Goal: Task Accomplishment & Management: Complete application form

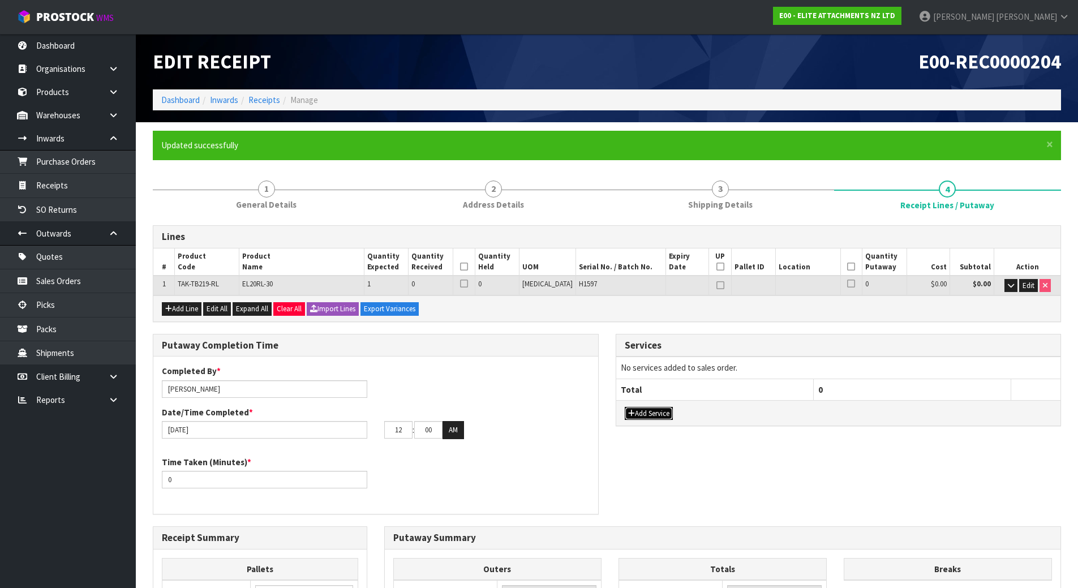
click at [655, 411] on button "Add Service" at bounding box center [649, 414] width 48 height 14
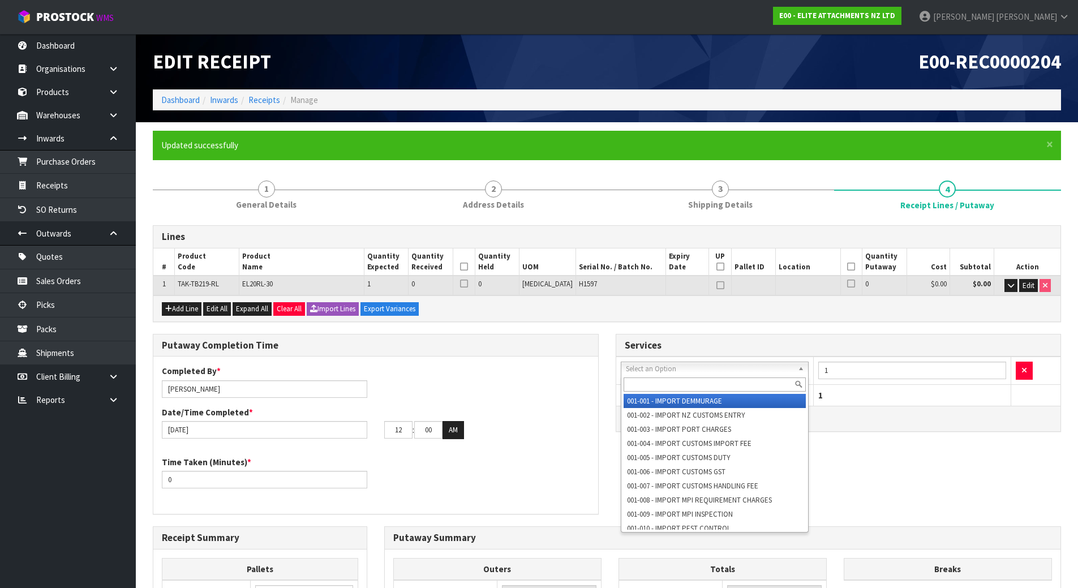
click at [687, 391] on input "text" at bounding box center [715, 384] width 183 height 14
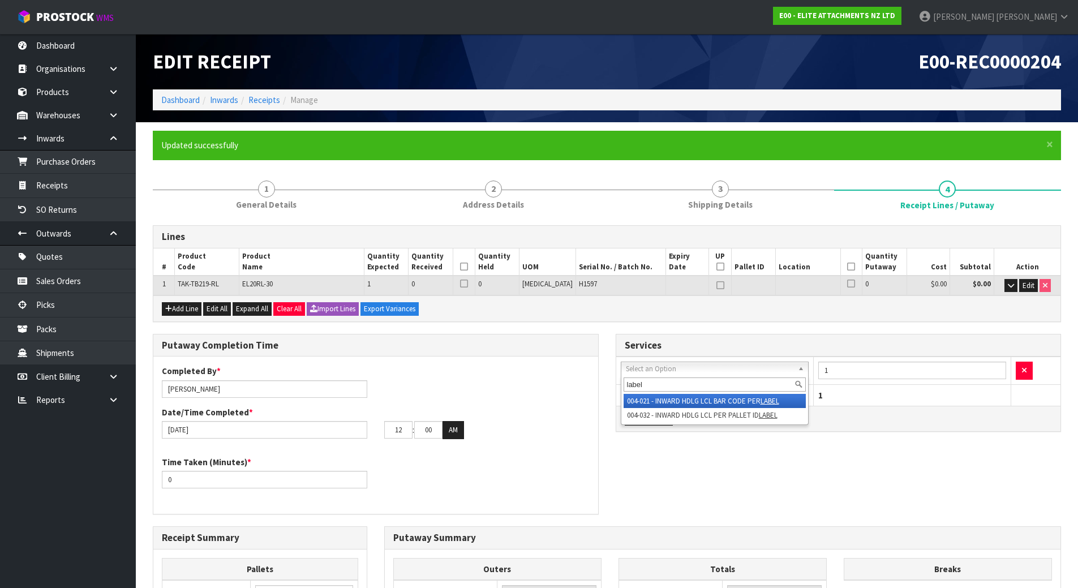
type input "label"
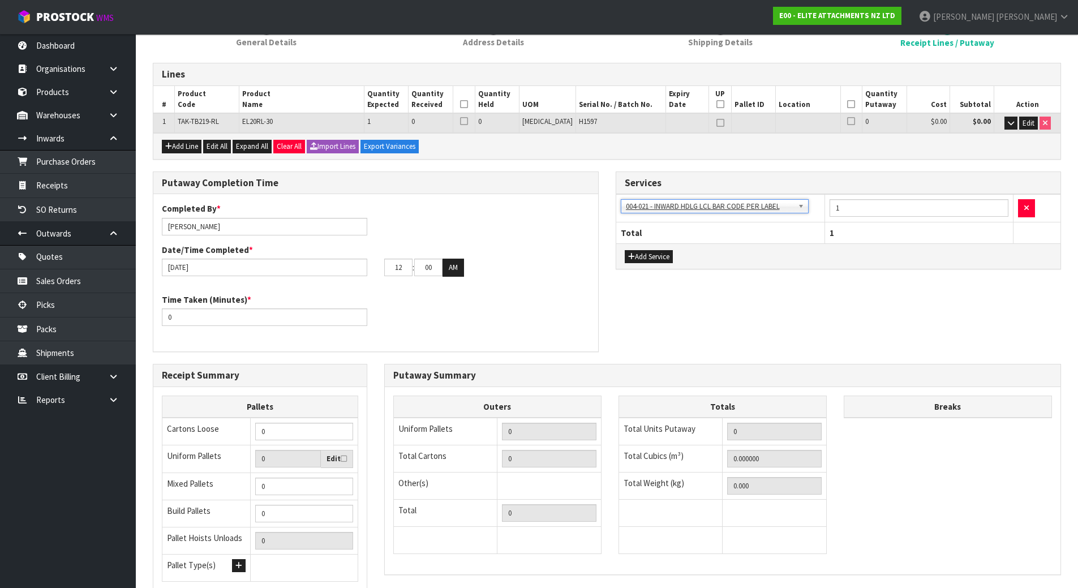
scroll to position [226, 0]
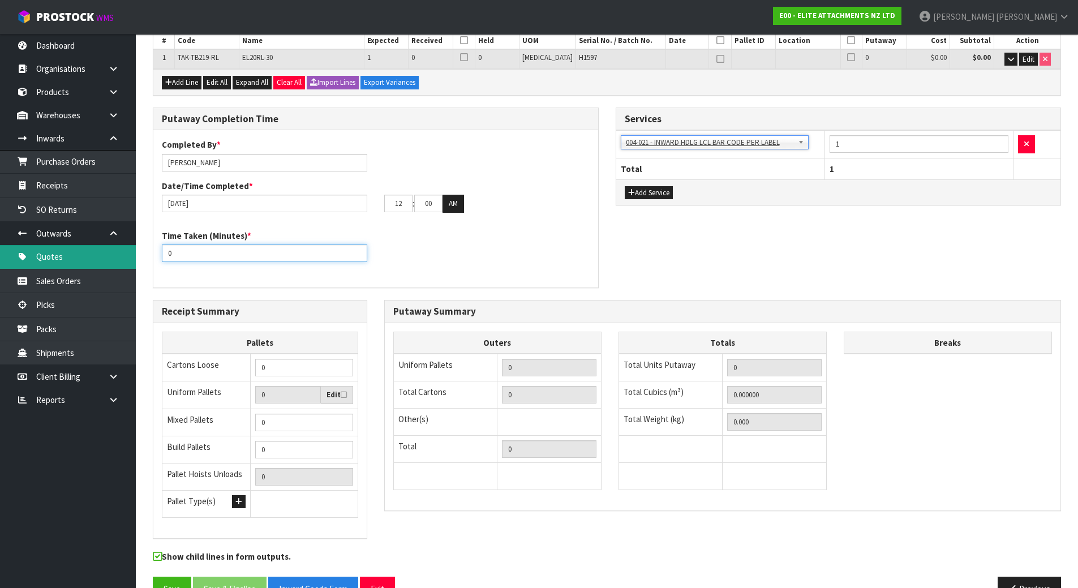
drag, startPoint x: 226, startPoint y: 247, endPoint x: 109, endPoint y: 249, distance: 117.1
click at [109, 249] on body "Toggle navigation ProStock WMS E00 - ELITE ATTACHMENTS NZ LTD [PERSON_NAME] Log…" at bounding box center [539, 68] width 1078 height 588
type input "15"
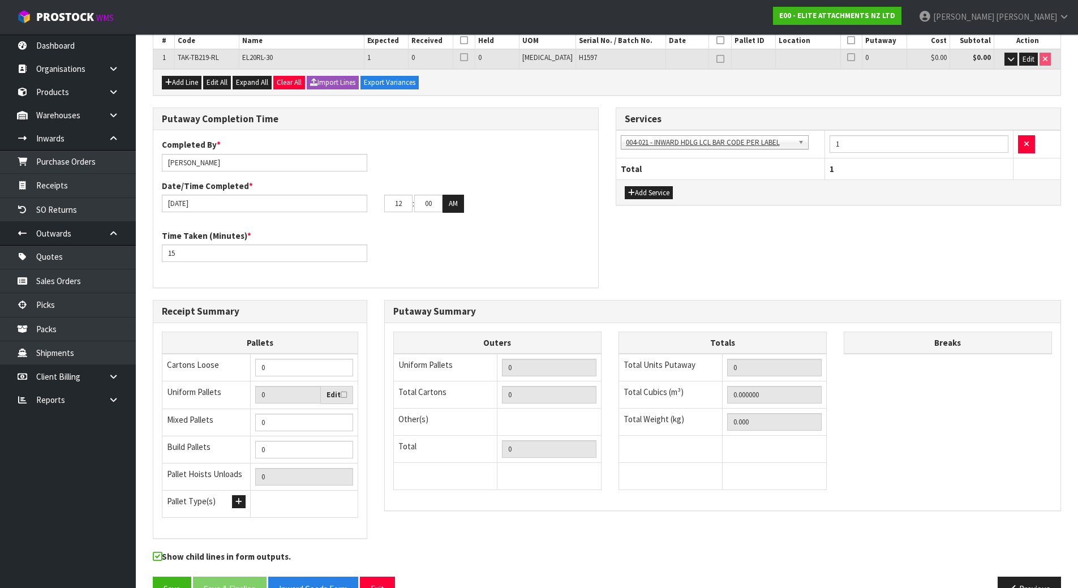
click at [428, 276] on div "Completed By * [PERSON_NAME] Date/Time Completed * [DATE] 12 : 00 : 00 AM Time …" at bounding box center [375, 209] width 445 height 140
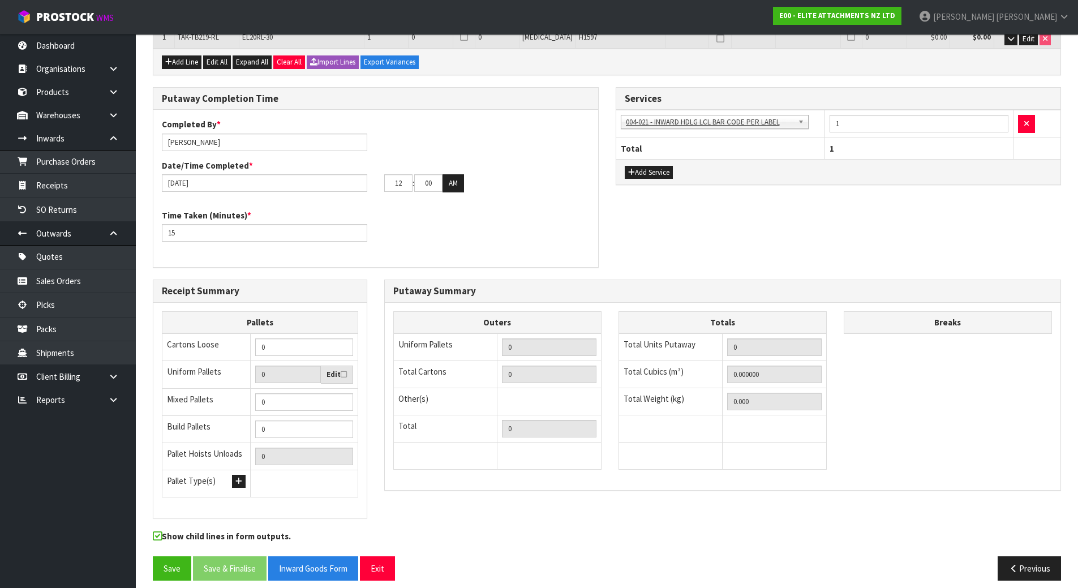
scroll to position [256, 0]
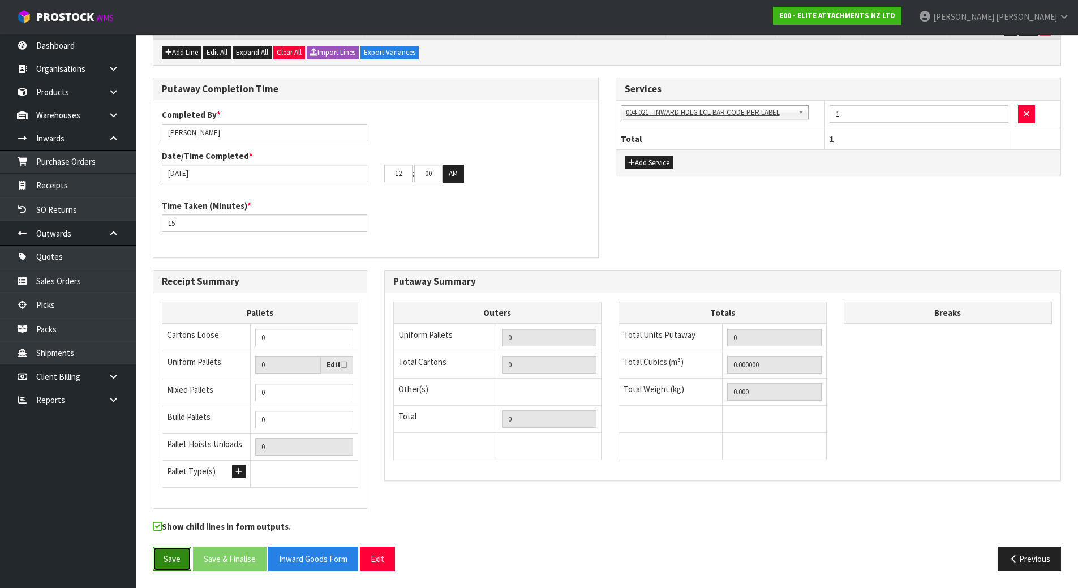
click at [172, 557] on button "Save" at bounding box center [172, 559] width 38 height 24
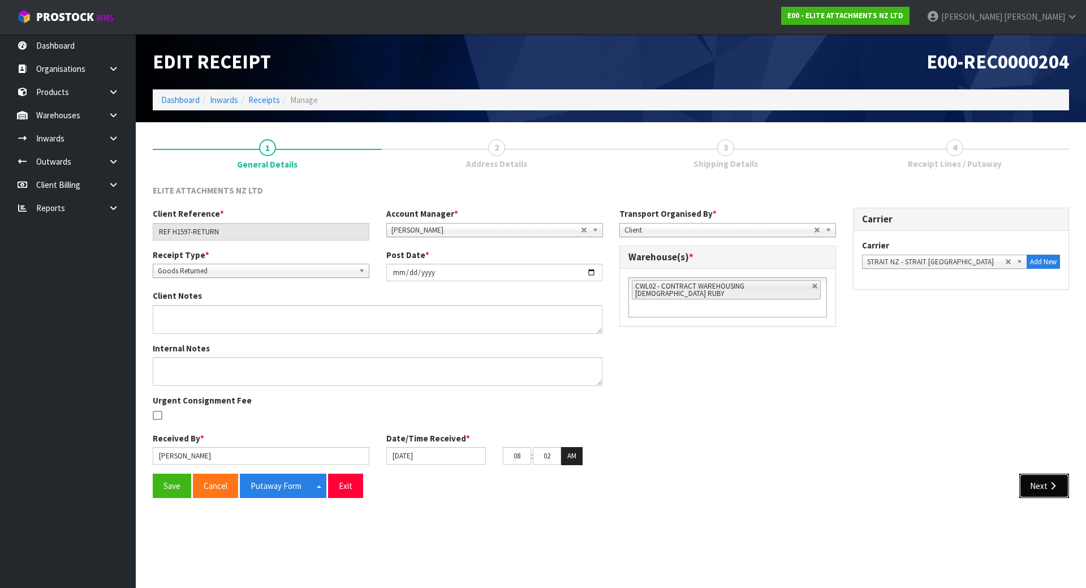
click at [1034, 487] on button "Next" at bounding box center [1045, 486] width 50 height 24
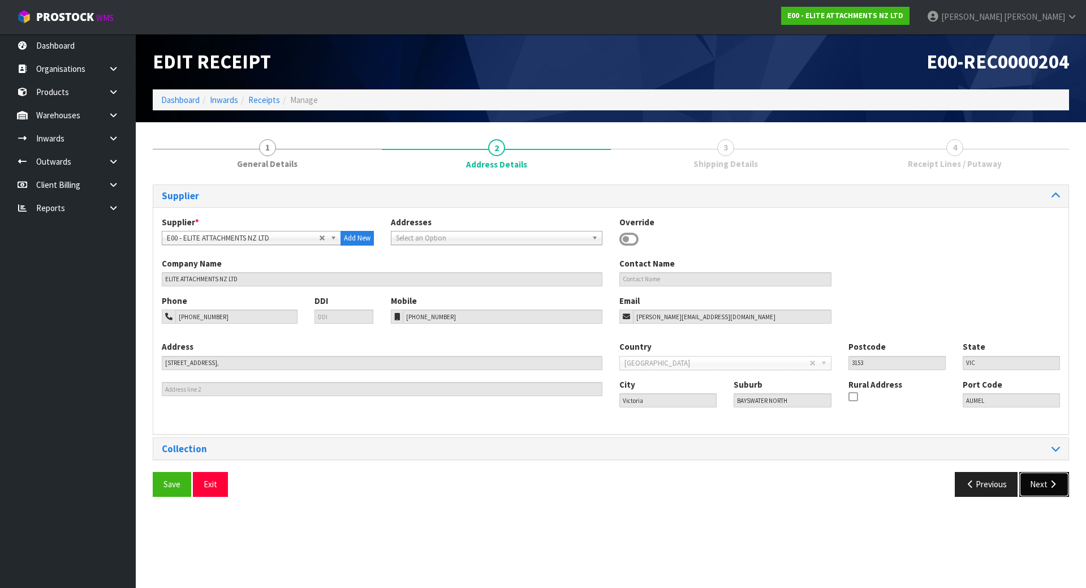
click at [1035, 487] on button "Next" at bounding box center [1045, 484] width 50 height 24
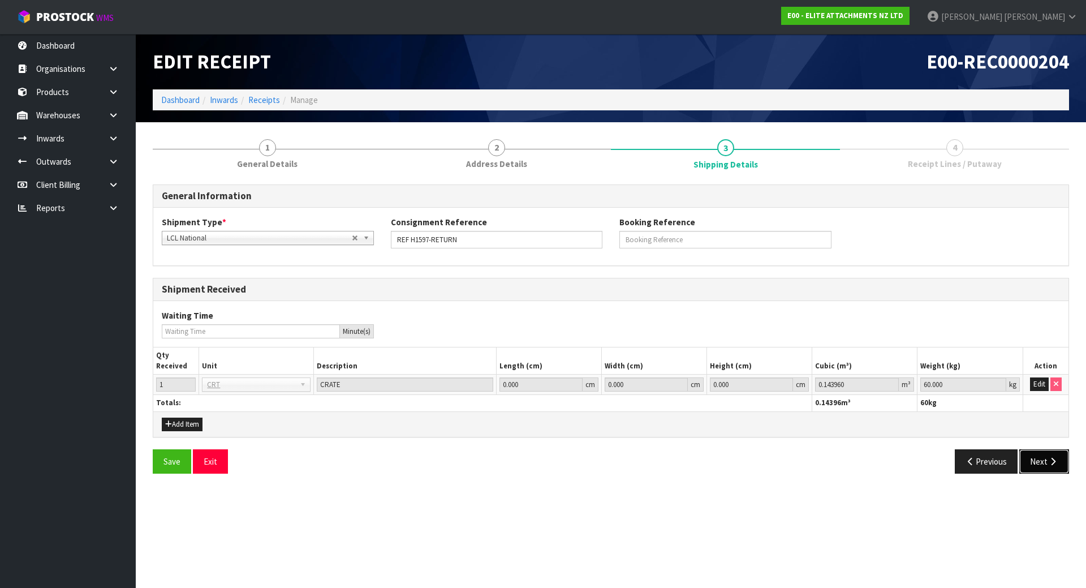
click at [1048, 460] on icon "button" at bounding box center [1053, 461] width 11 height 8
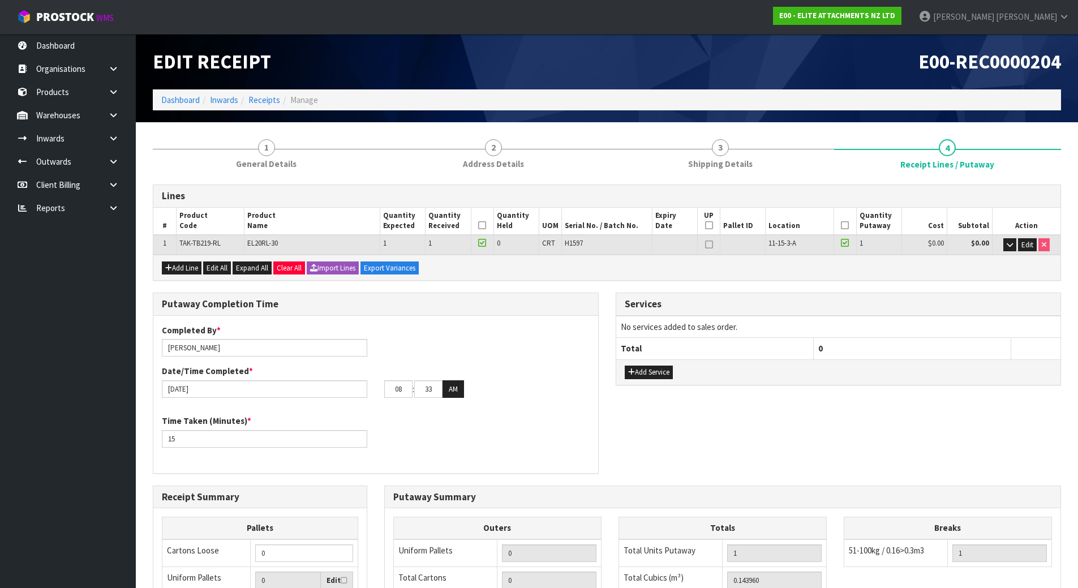
scroll to position [57, 0]
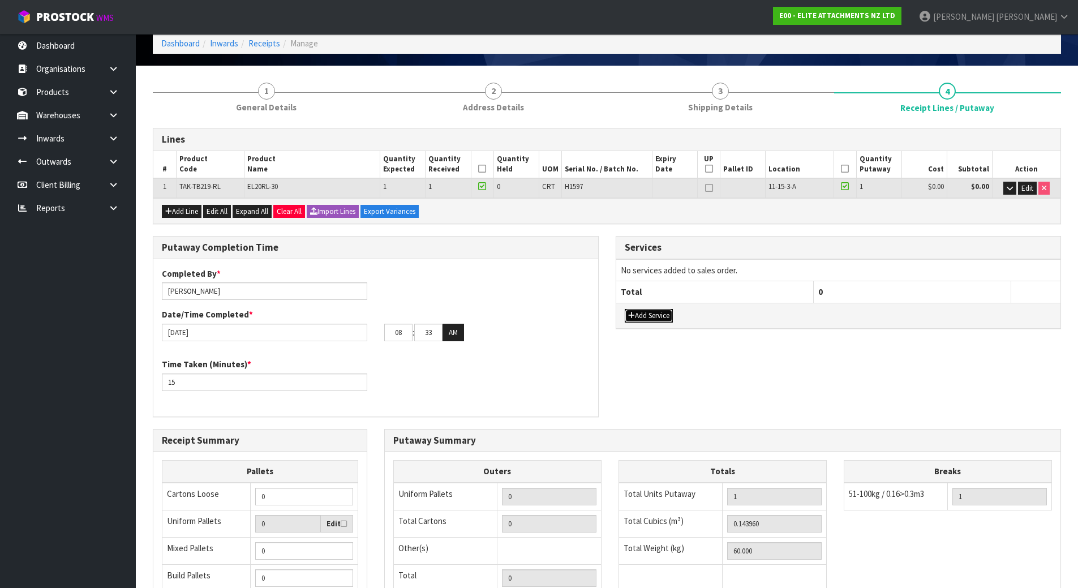
click at [657, 318] on button "Add Service" at bounding box center [649, 316] width 48 height 14
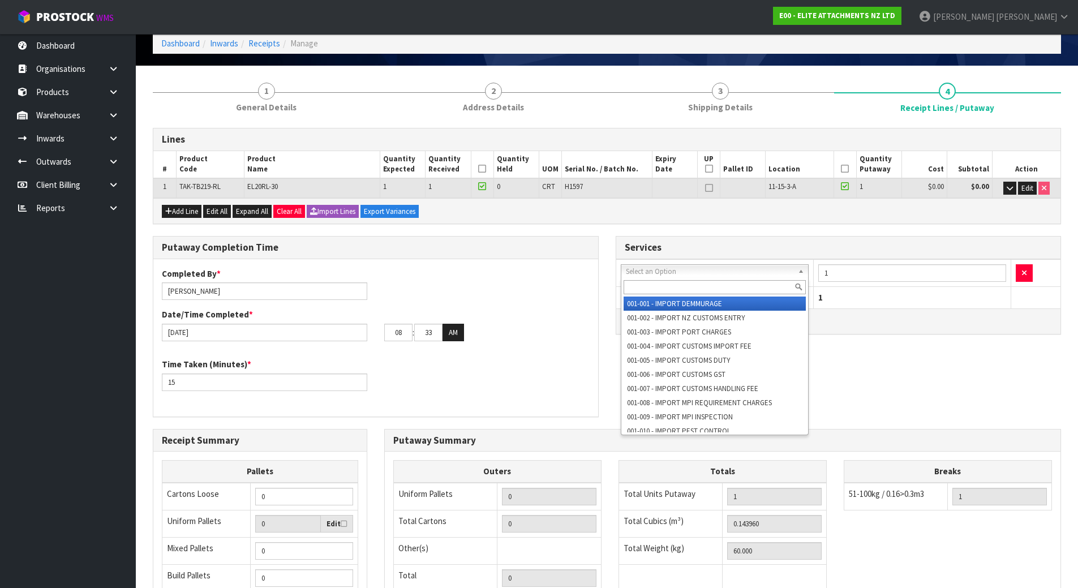
click at [742, 280] on input "text" at bounding box center [715, 287] width 183 height 14
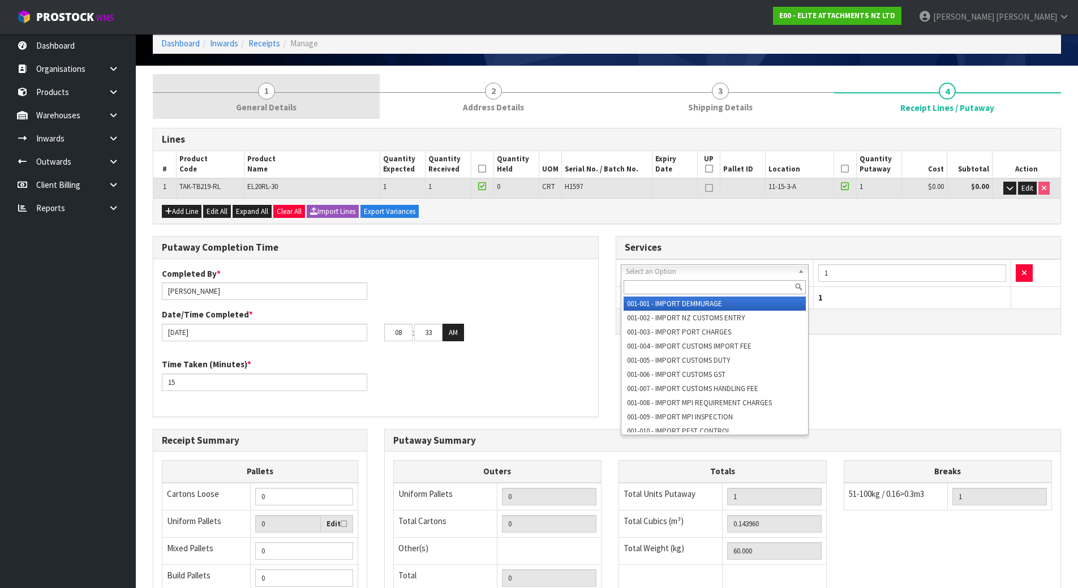
click at [237, 86] on link "1 General Details" at bounding box center [266, 96] width 227 height 45
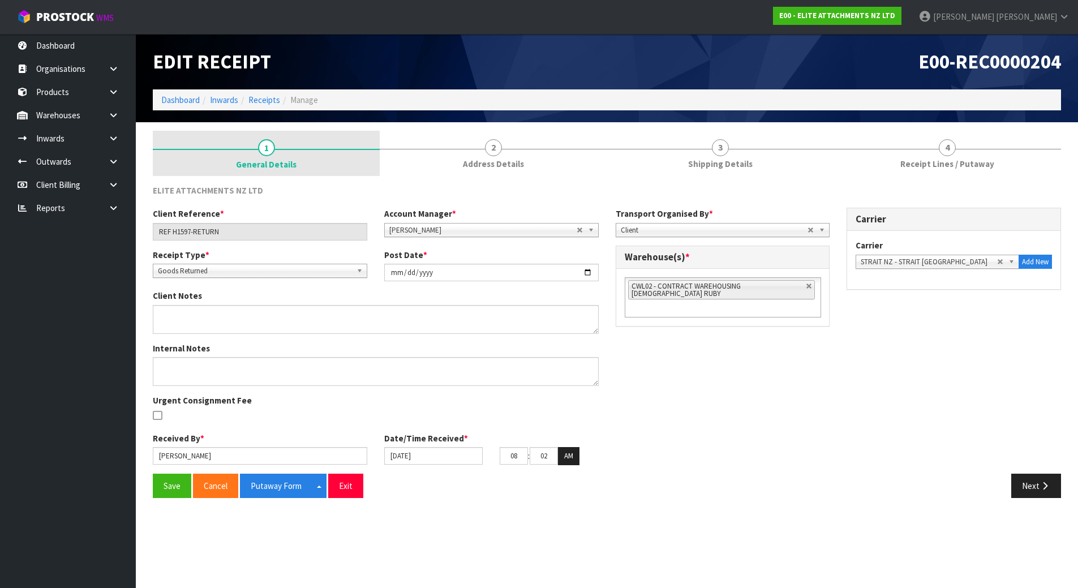
scroll to position [0, 0]
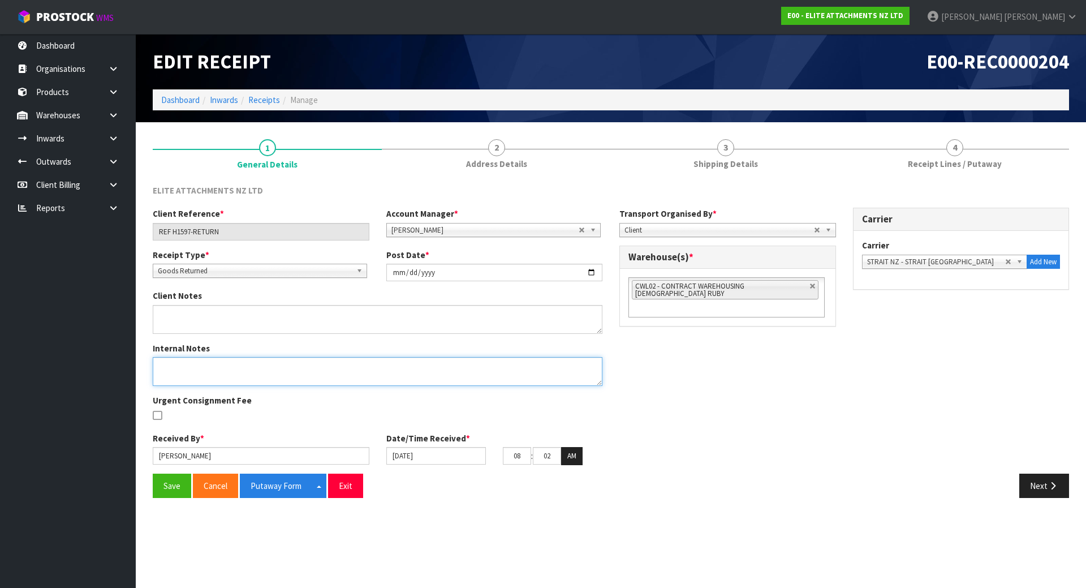
click at [235, 373] on textarea at bounding box center [378, 371] width 450 height 29
click at [243, 372] on textarea at bounding box center [378, 371] width 450 height 29
type textarea "WAS TOLD TO PUT ON HOLD BY CLIENT AS IT IS DAMAGED"
drag, startPoint x: 884, startPoint y: 330, endPoint x: 824, endPoint y: 505, distance: 185.0
click at [822, 505] on div "ELITE ATTACHMENTS NZ LTD Client Reference * REF H1597-RETURN Account Manager * …" at bounding box center [611, 345] width 917 height 322
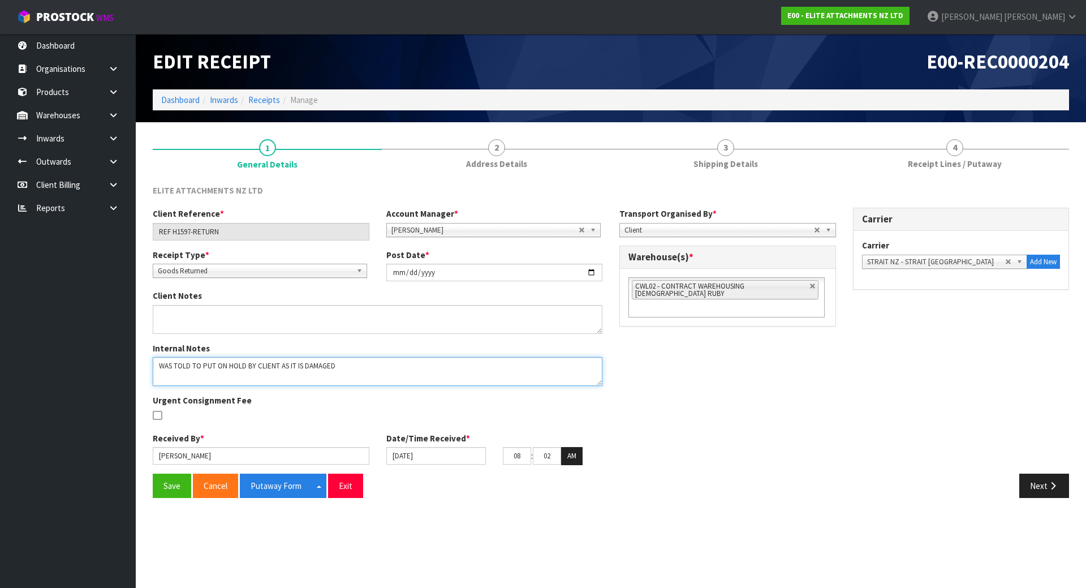
click at [437, 364] on textarea at bounding box center [378, 371] width 450 height 29
click at [162, 491] on button "Save" at bounding box center [172, 486] width 38 height 24
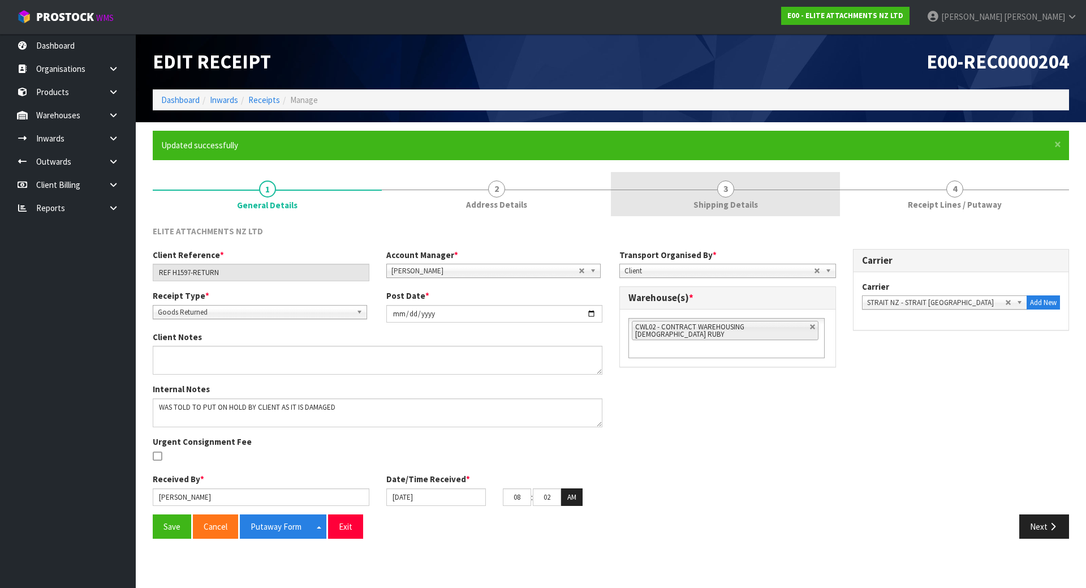
click at [754, 185] on link "3 Shipping Details" at bounding box center [725, 194] width 229 height 45
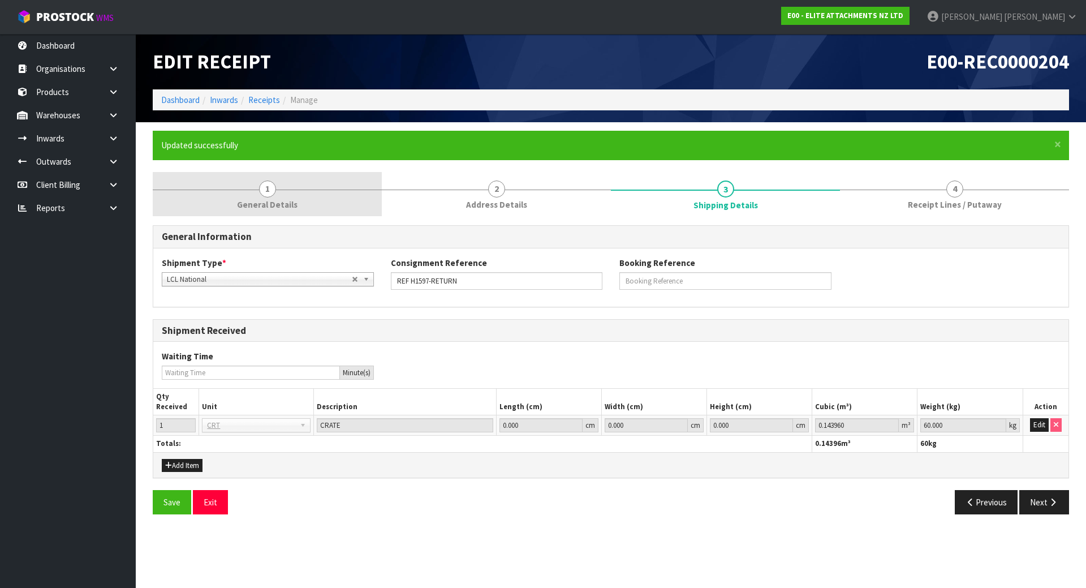
click at [250, 190] on div at bounding box center [267, 190] width 229 height 1
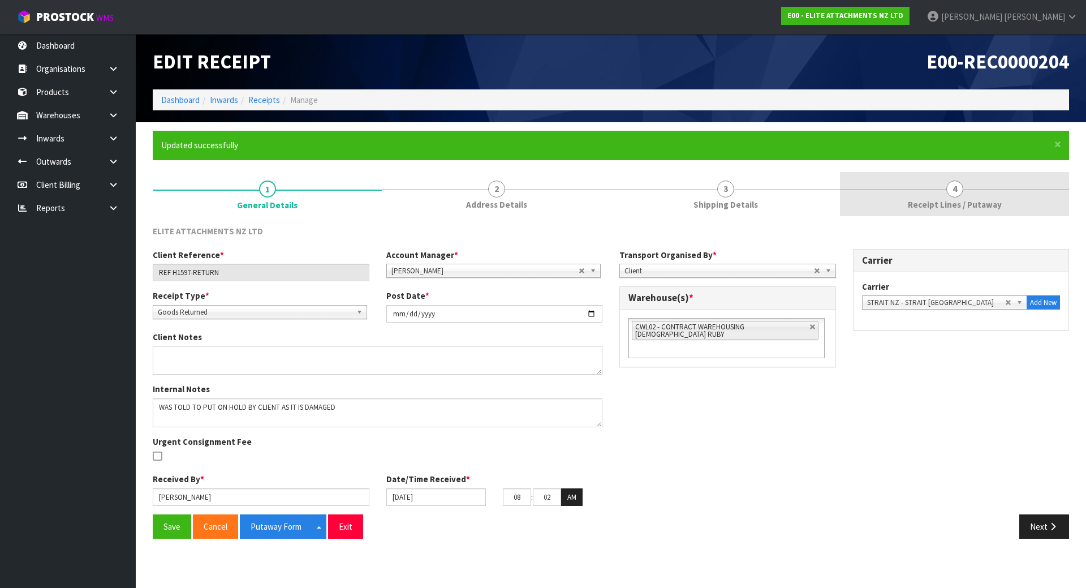
click at [1025, 199] on link "4 Receipt Lines / Putaway" at bounding box center [954, 194] width 229 height 45
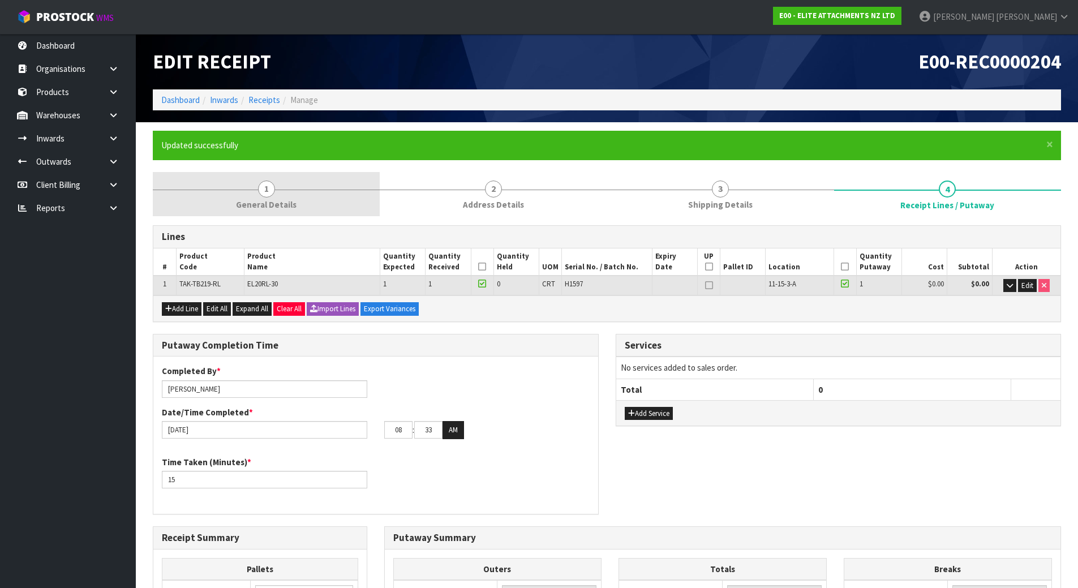
click at [251, 181] on link "1 General Details" at bounding box center [266, 194] width 227 height 45
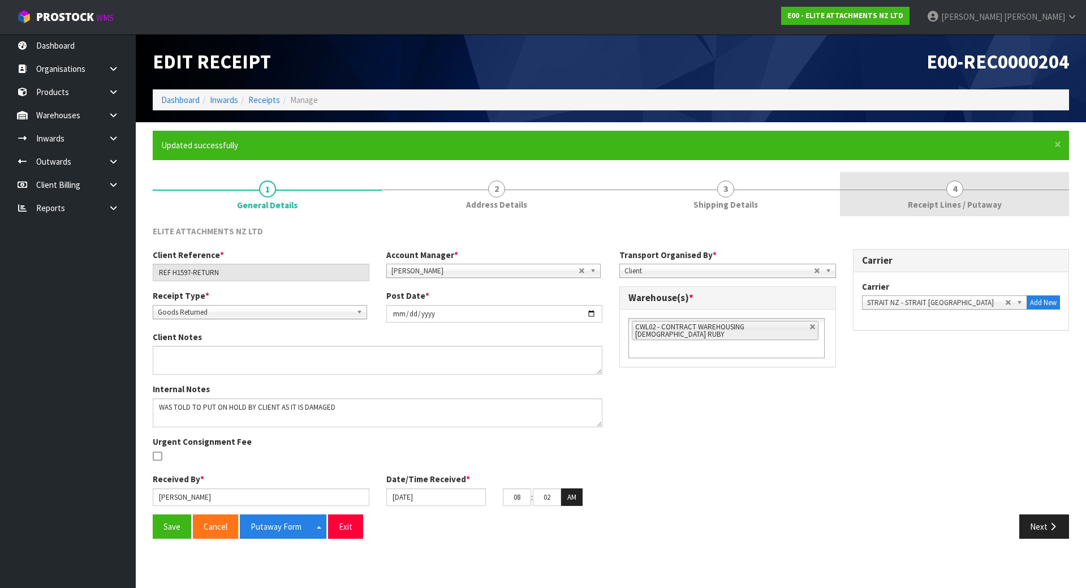
click at [907, 203] on link "4 Receipt Lines / Putaway" at bounding box center [954, 194] width 229 height 45
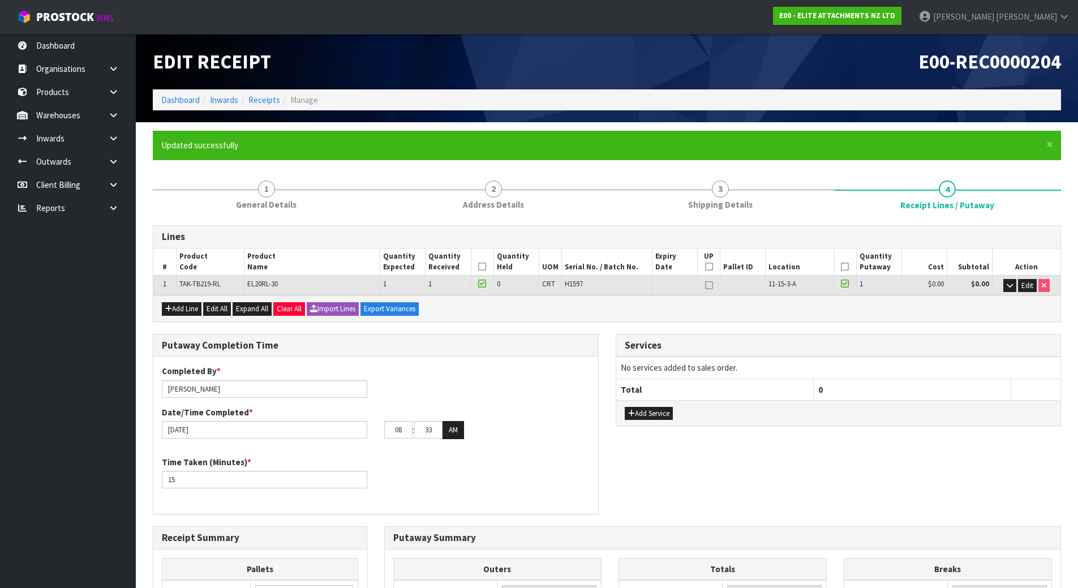
click at [607, 353] on div "Services No services added to sales order. Total 0 Add Service" at bounding box center [838, 386] width 463 height 105
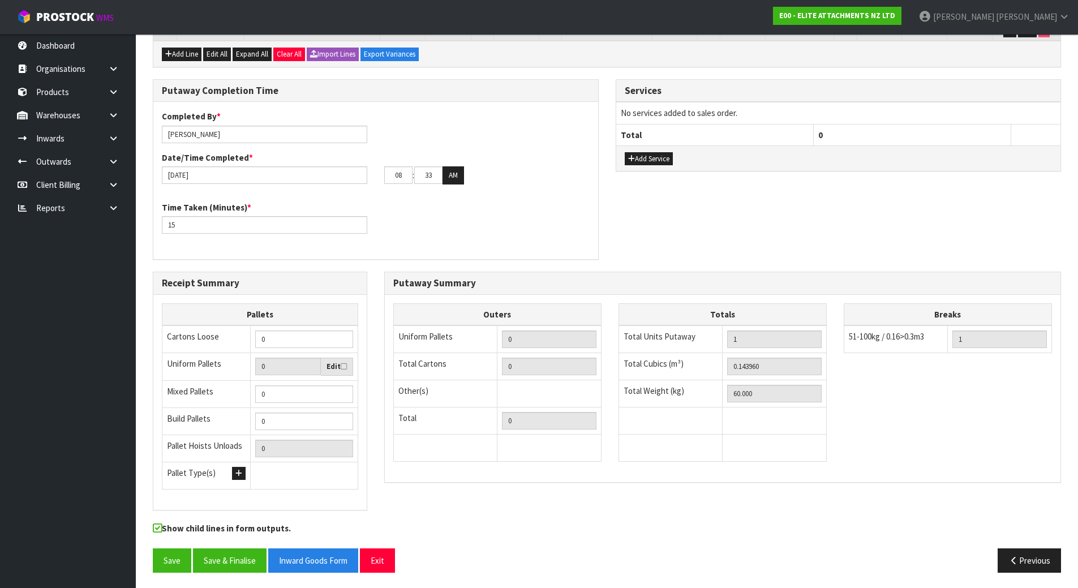
scroll to position [256, 0]
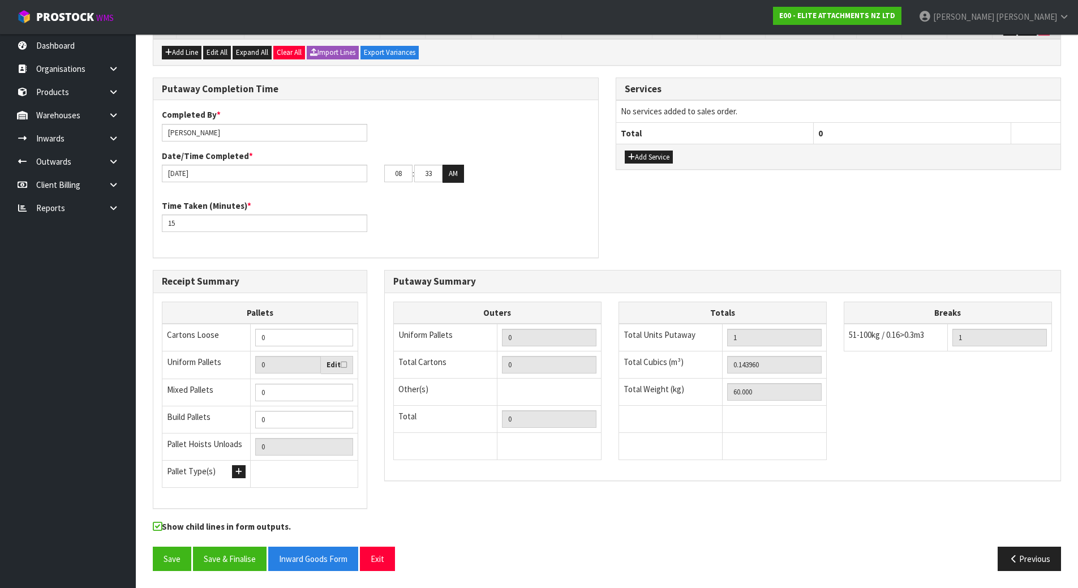
click at [380, 328] on div "Putaway Summary Outers Uniform Pallets 0 Total Cartons 0 Other(s) Bag x 0 Bar x…" at bounding box center [723, 381] width 694 height 223
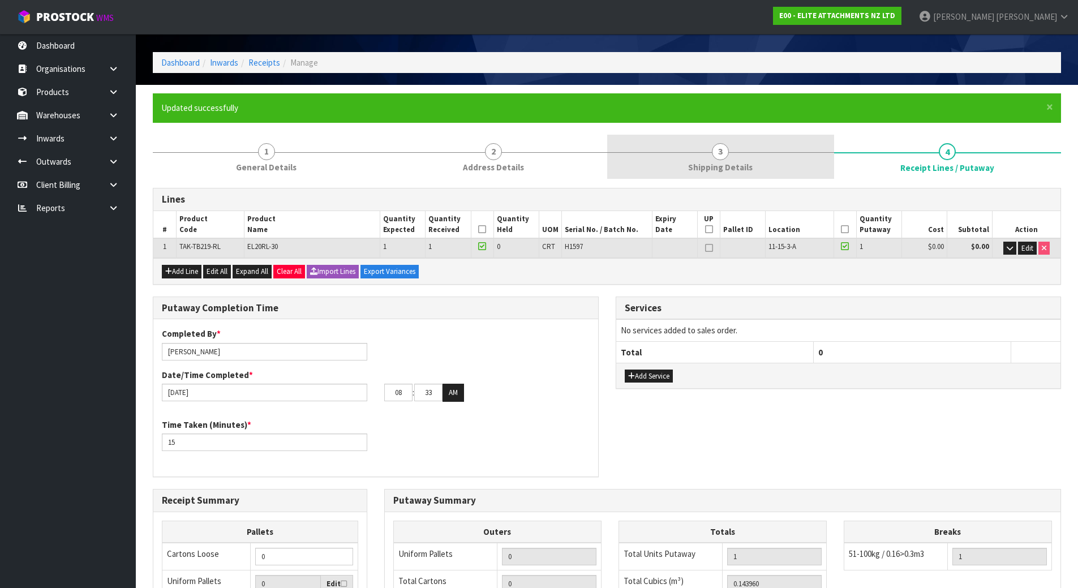
scroll to position [30, 0]
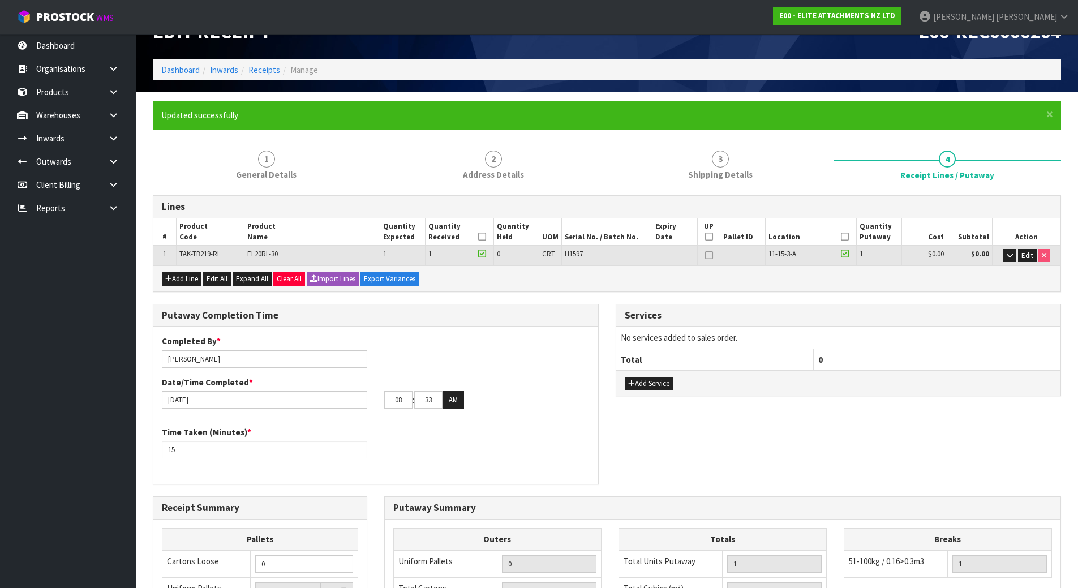
click at [705, 237] on icon at bounding box center [709, 237] width 8 height 1
type input "1"
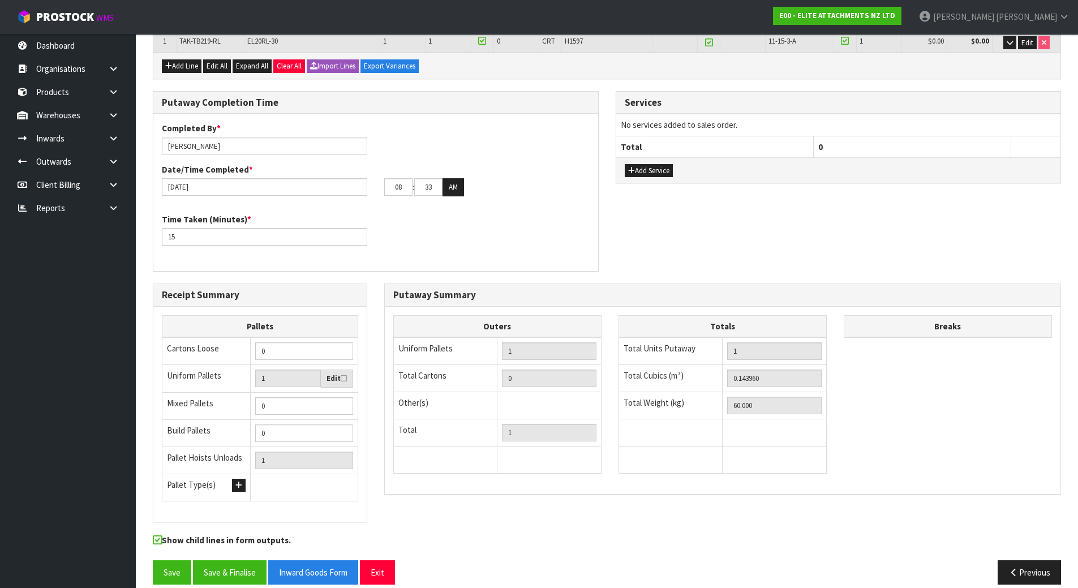
scroll to position [256, 0]
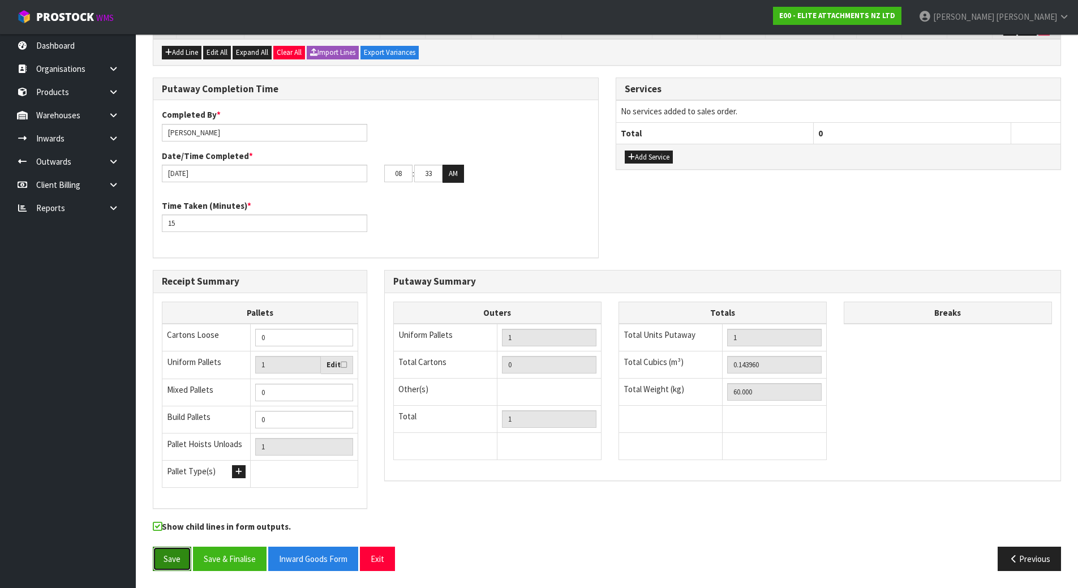
click at [178, 558] on button "Save" at bounding box center [172, 559] width 38 height 24
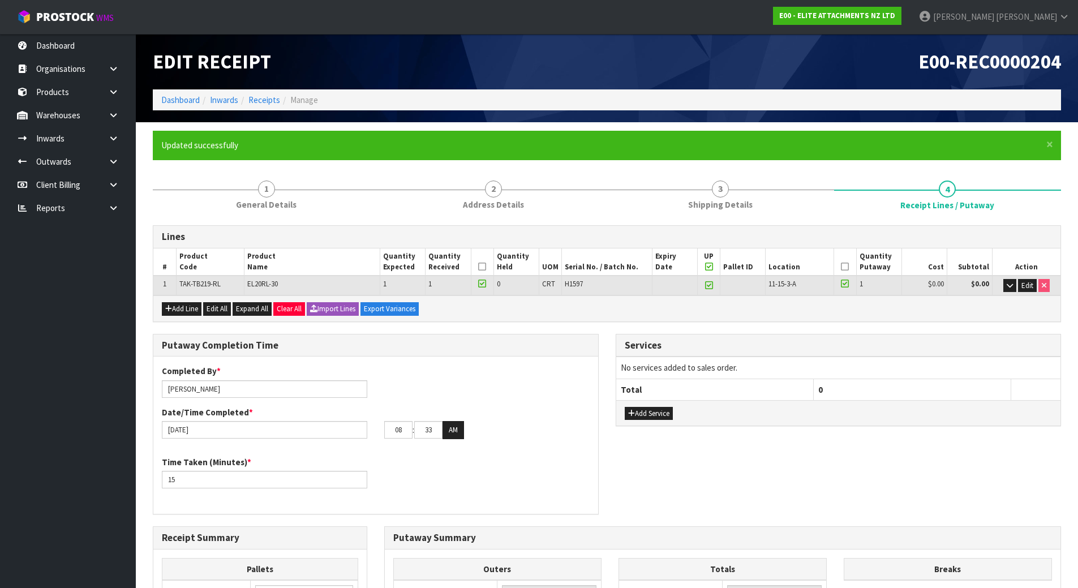
click at [404, 379] on div "Completed By * [PERSON_NAME] Date/Time Completed * [DATE] 08 : 33 : 00 AM" at bounding box center [375, 406] width 445 height 82
click at [657, 414] on button "Add Service" at bounding box center [649, 414] width 48 height 14
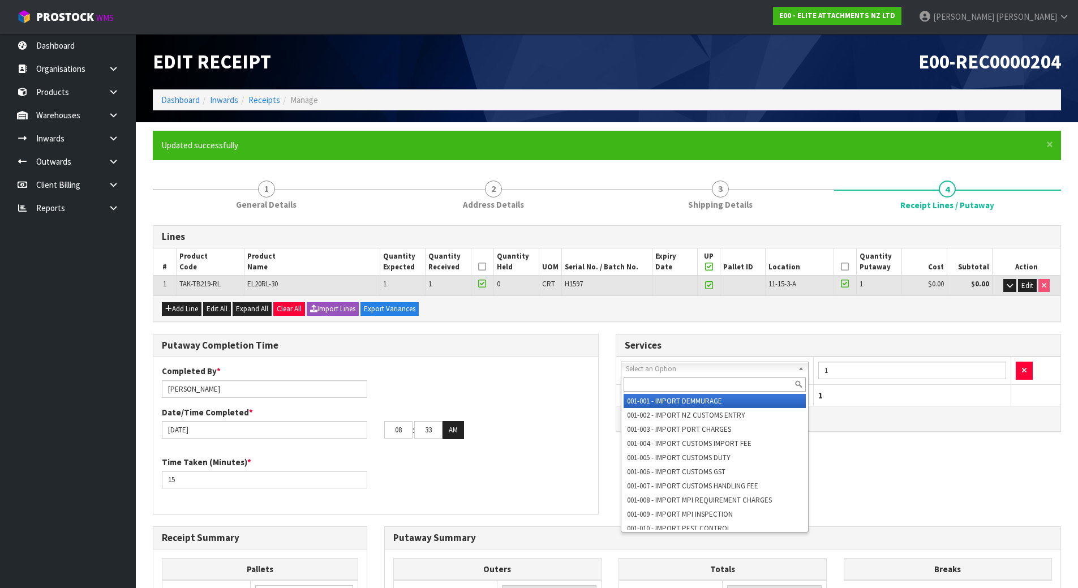
click at [657, 377] on input "text" at bounding box center [715, 384] width 183 height 14
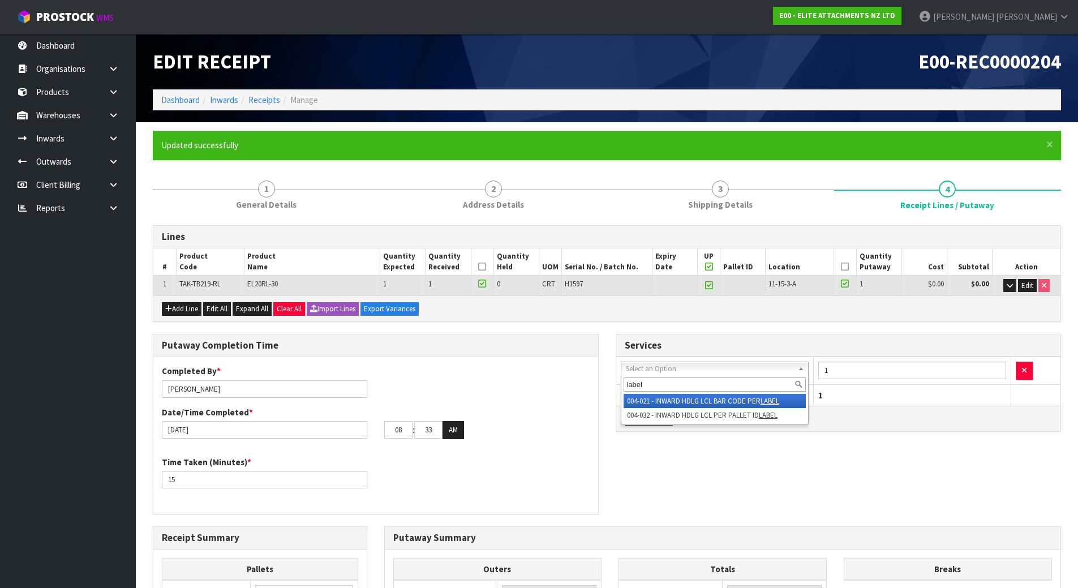
type input "label"
drag, startPoint x: 679, startPoint y: 396, endPoint x: 709, endPoint y: 395, distance: 30.0
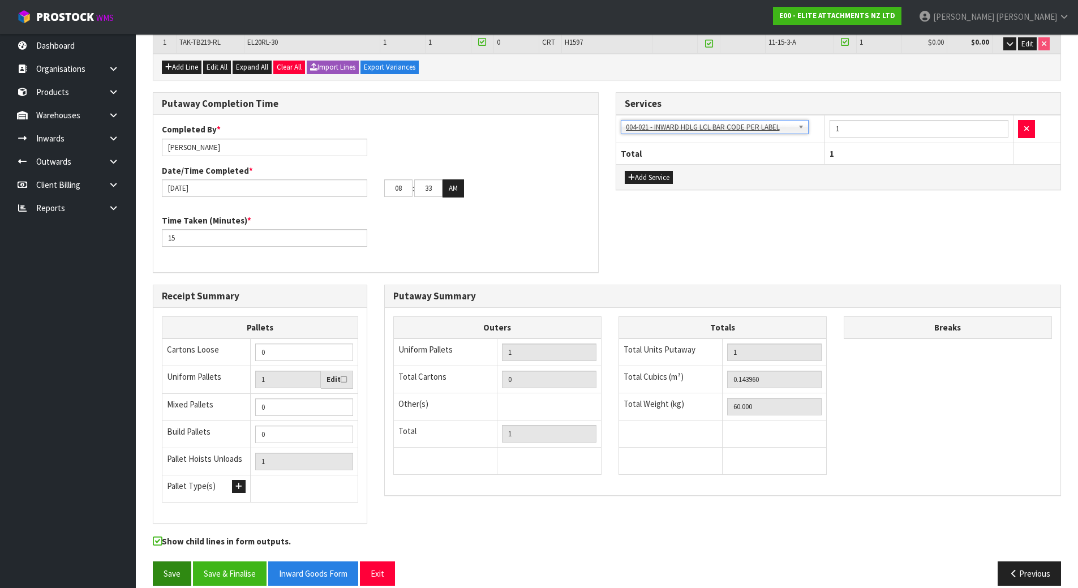
scroll to position [256, 0]
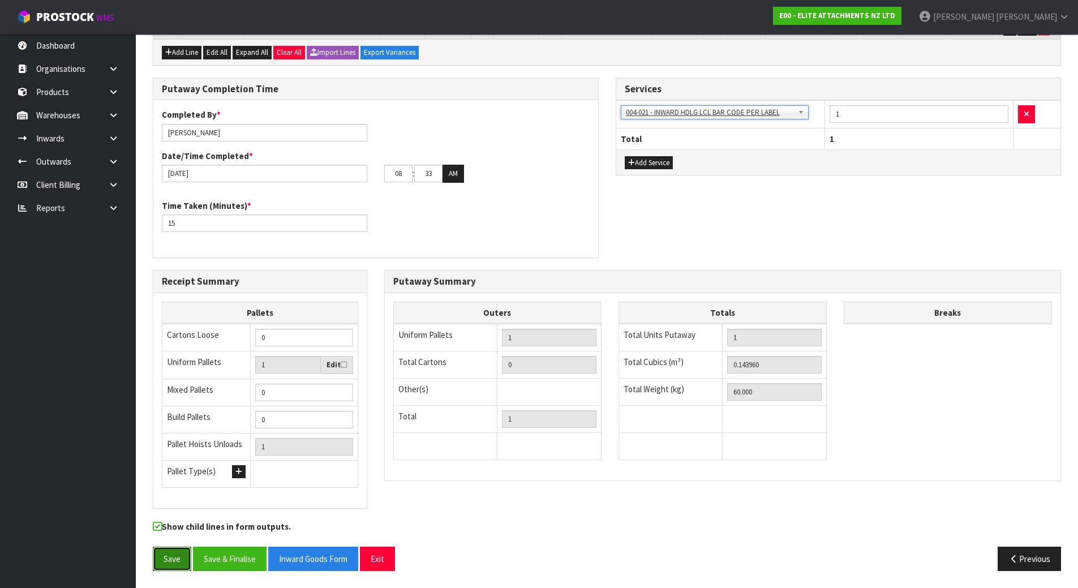
click at [168, 561] on button "Save" at bounding box center [172, 559] width 38 height 24
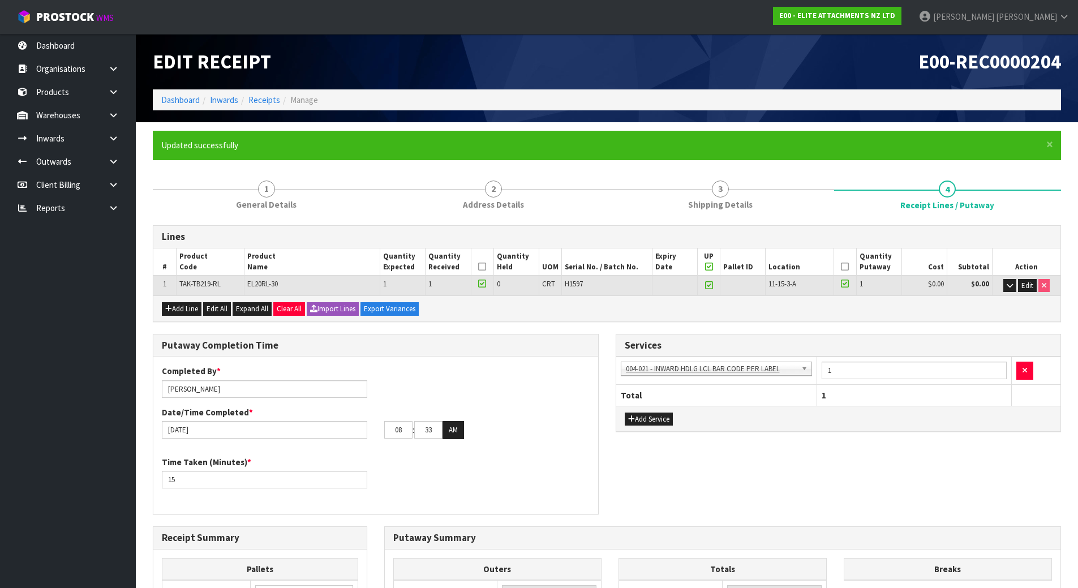
click at [385, 375] on div "Completed By * [PERSON_NAME] Date/Time Completed * [DATE] 08 : 33 : 00 AM" at bounding box center [375, 406] width 445 height 82
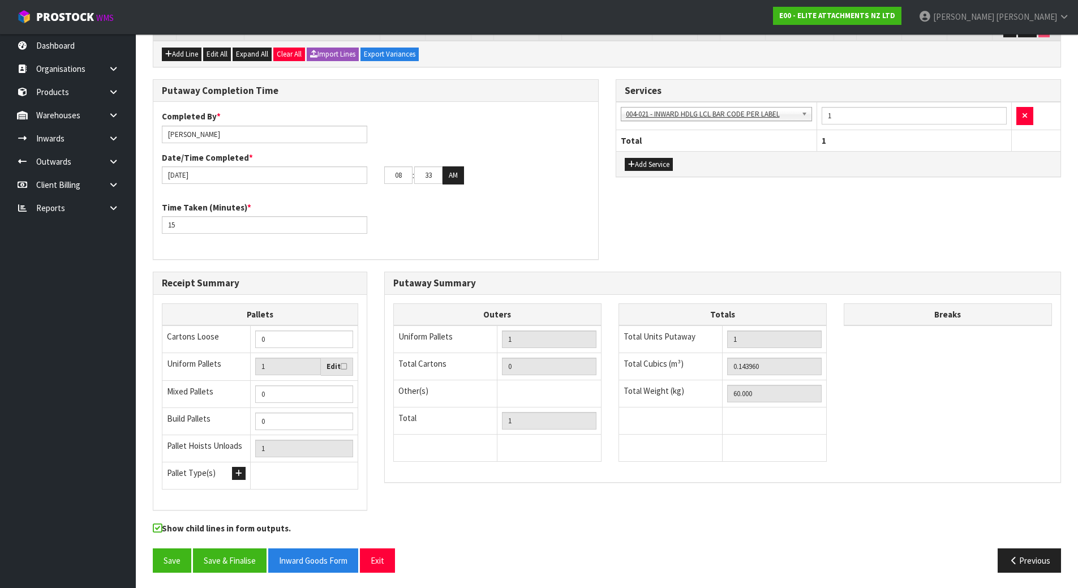
scroll to position [256, 0]
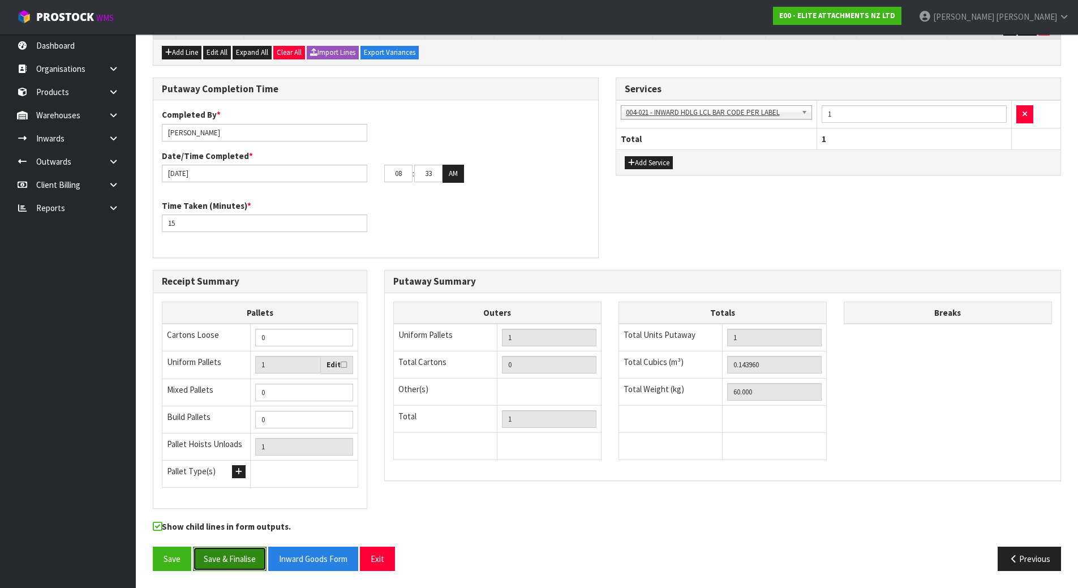
click at [228, 566] on button "Save & Finalise" at bounding box center [230, 559] width 74 height 24
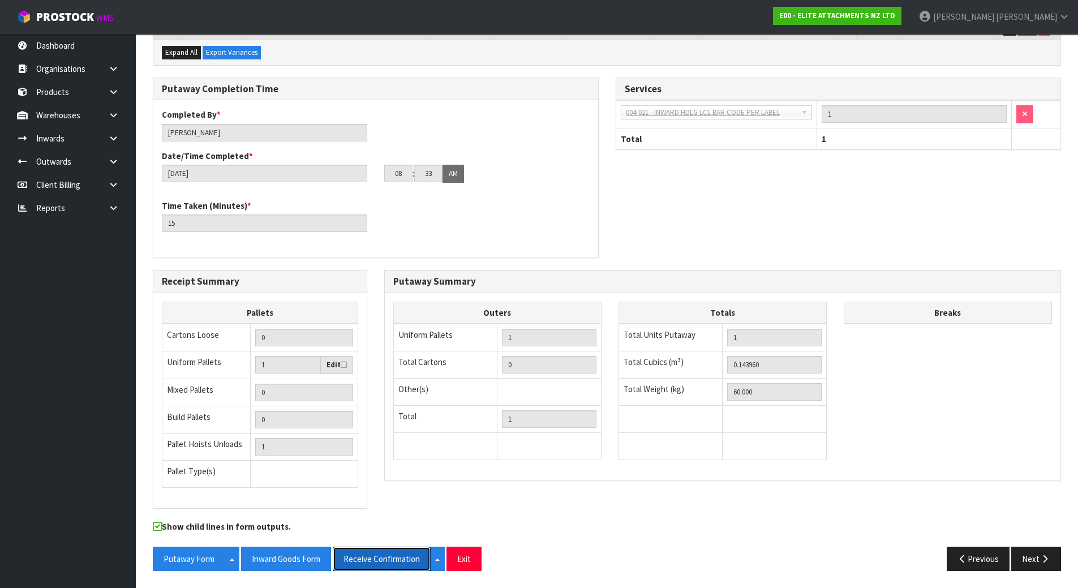
drag, startPoint x: 370, startPoint y: 551, endPoint x: 374, endPoint y: 543, distance: 9.4
click at [370, 551] on button "Receive Confirmation" at bounding box center [382, 559] width 98 height 24
drag, startPoint x: 297, startPoint y: 561, endPoint x: 309, endPoint y: 560, distance: 11.9
click at [297, 561] on button "Inward Goods Form" at bounding box center [286, 559] width 90 height 24
click at [553, 197] on div "Completed By * [PERSON_NAME] Date/Time Completed * [DATE] 08 : 33 : 00 AM Time …" at bounding box center [375, 179] width 445 height 140
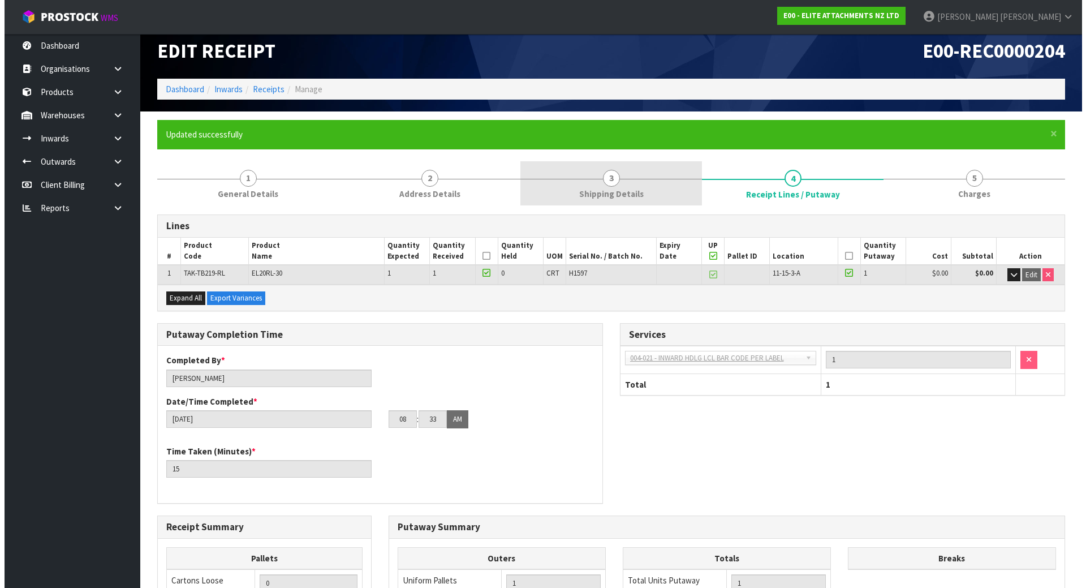
scroll to position [0, 0]
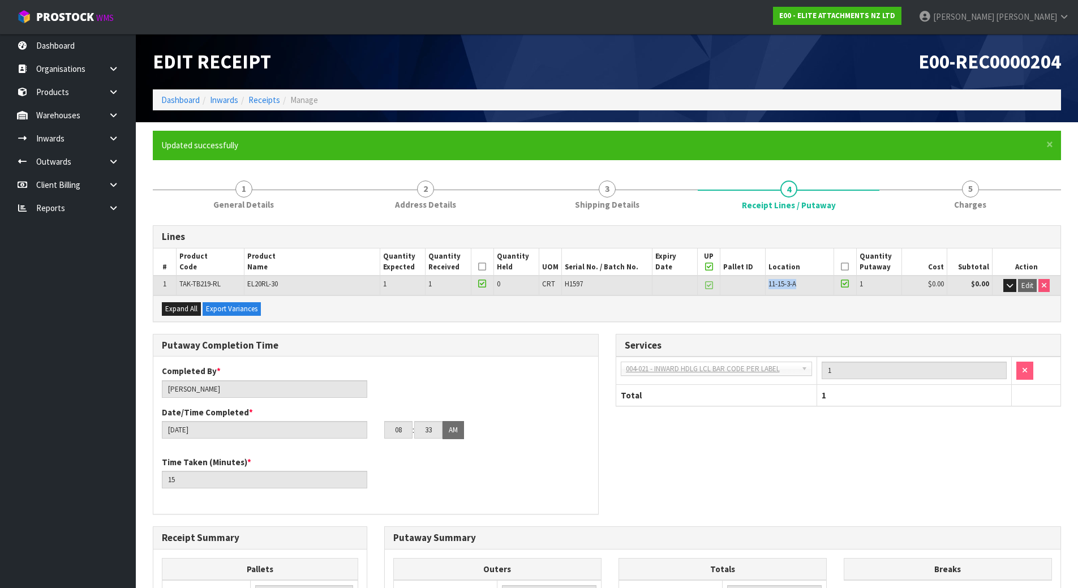
drag, startPoint x: 811, startPoint y: 282, endPoint x: 767, endPoint y: 283, distance: 44.1
click at [767, 283] on td "11-15-3-A" at bounding box center [800, 286] width 68 height 20
copy span "11-15-3-A"
click at [113, 107] on link at bounding box center [118, 115] width 36 height 23
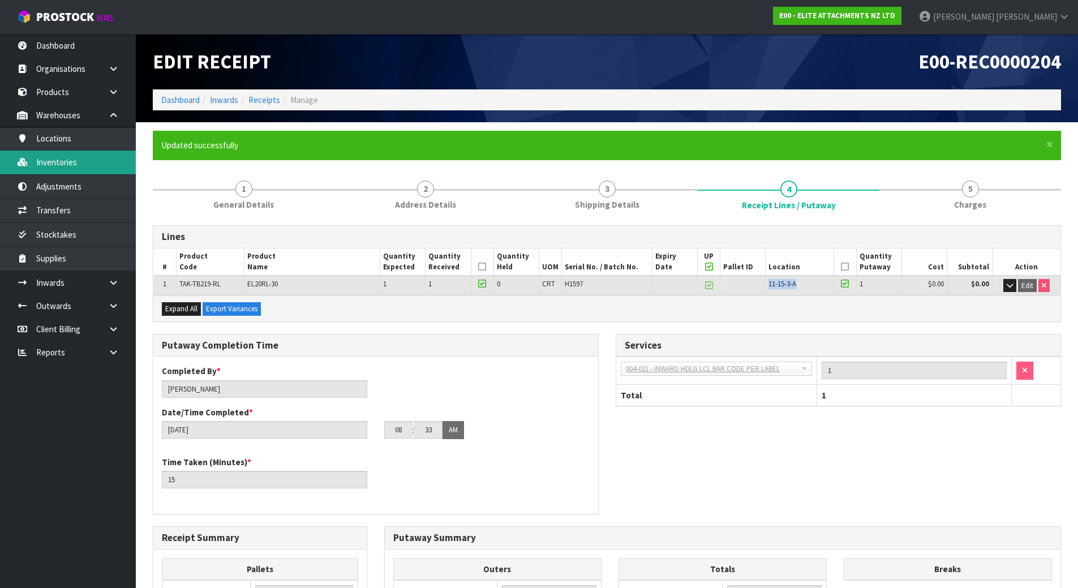
click at [71, 158] on link "Inventories" at bounding box center [68, 162] width 136 height 23
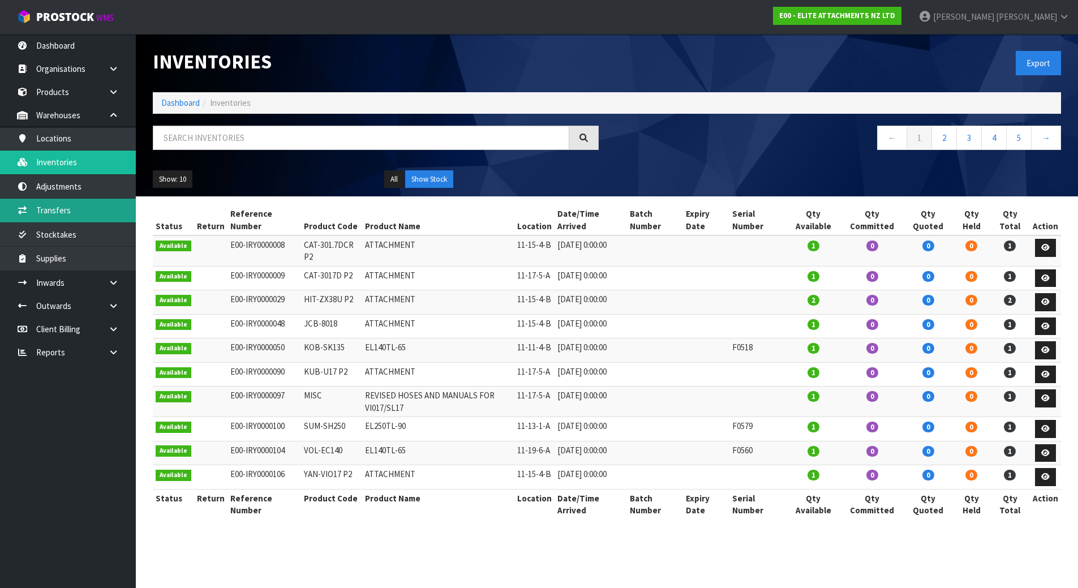
click at [93, 213] on link "Transfers" at bounding box center [68, 210] width 136 height 23
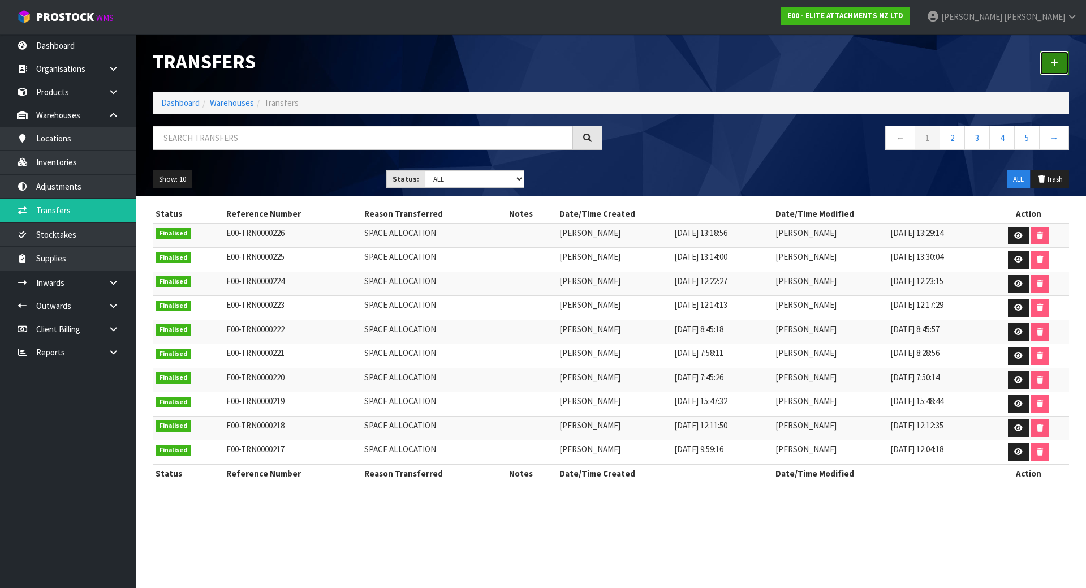
click at [1041, 66] on link at bounding box center [1054, 63] width 29 height 24
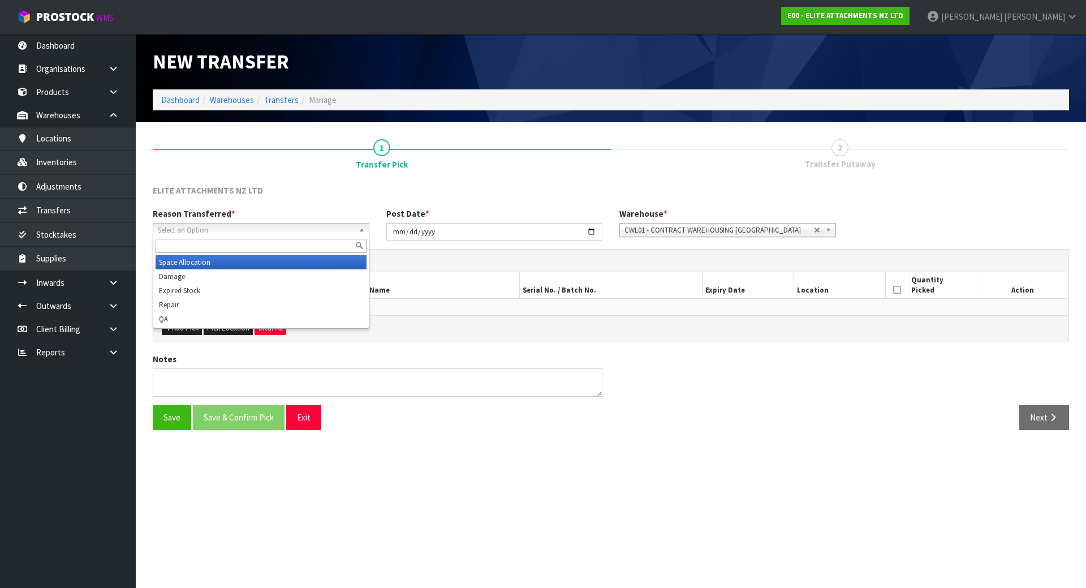
click at [288, 226] on span "Select an Option" at bounding box center [256, 230] width 196 height 14
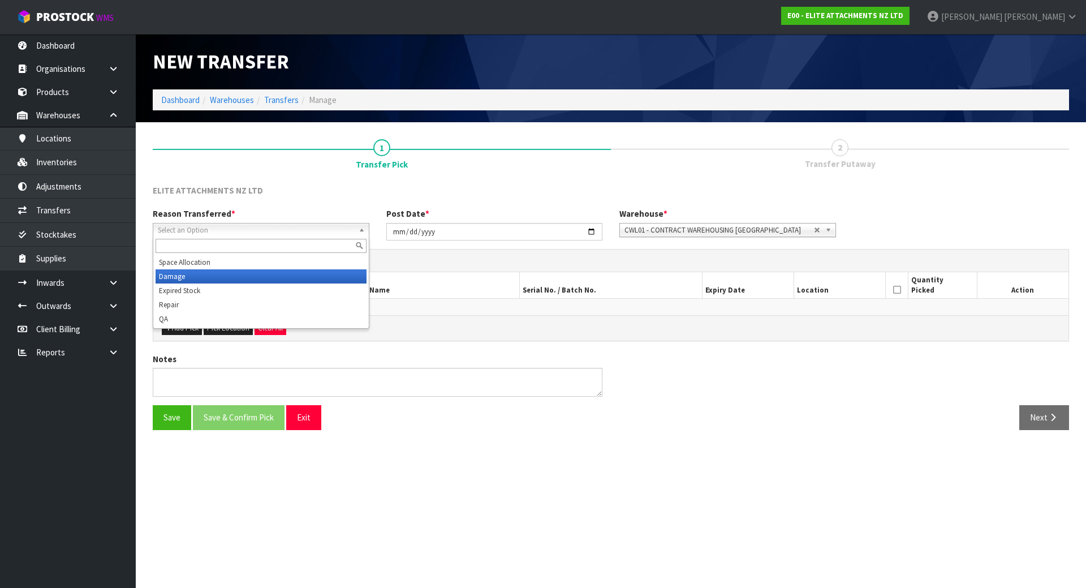
drag, startPoint x: 237, startPoint y: 260, endPoint x: 237, endPoint y: 275, distance: 15.3
click at [237, 275] on ul "Space Allocation Damage Expired Stock Repair QA" at bounding box center [259, 290] width 213 height 71
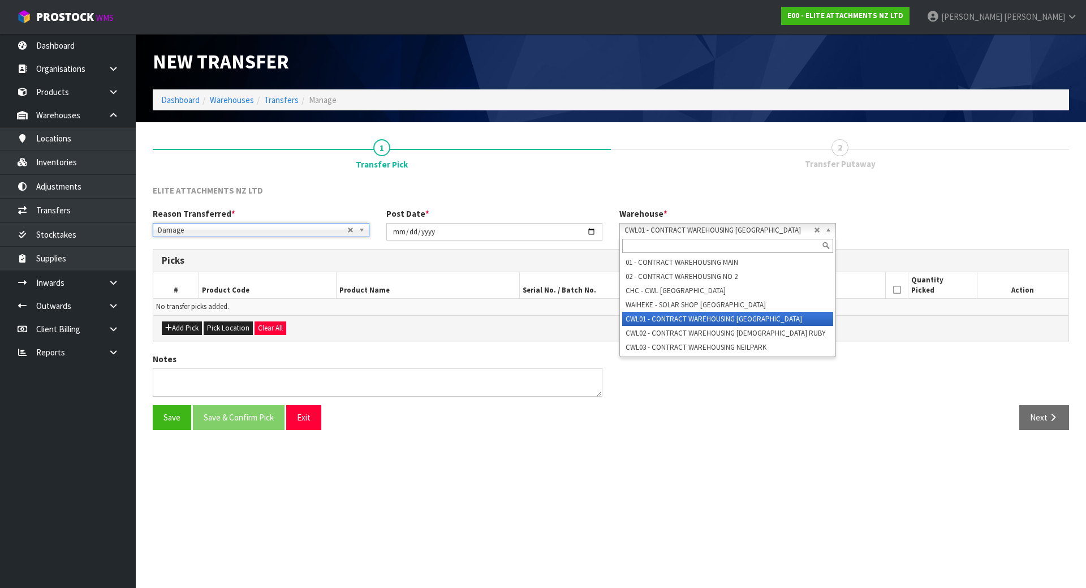
click at [770, 227] on span "CWL01 - CONTRACT WAREHOUSING [GEOGRAPHIC_DATA]" at bounding box center [720, 230] width 190 height 14
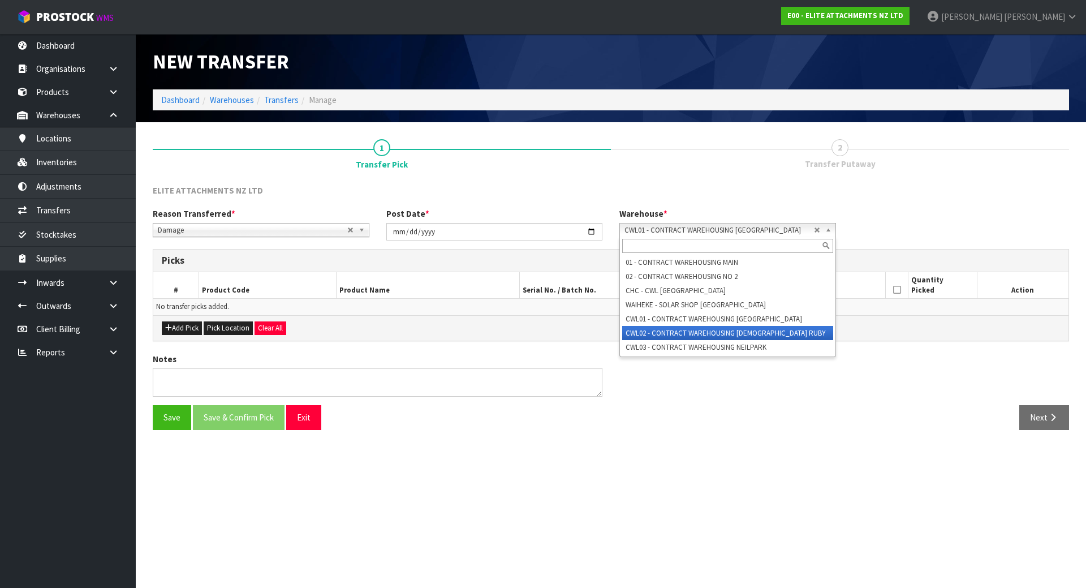
click at [705, 328] on li "CWL02 - CONTRACT WAREHOUSING [DEMOGRAPHIC_DATA] RUBY" at bounding box center [727, 333] width 211 height 14
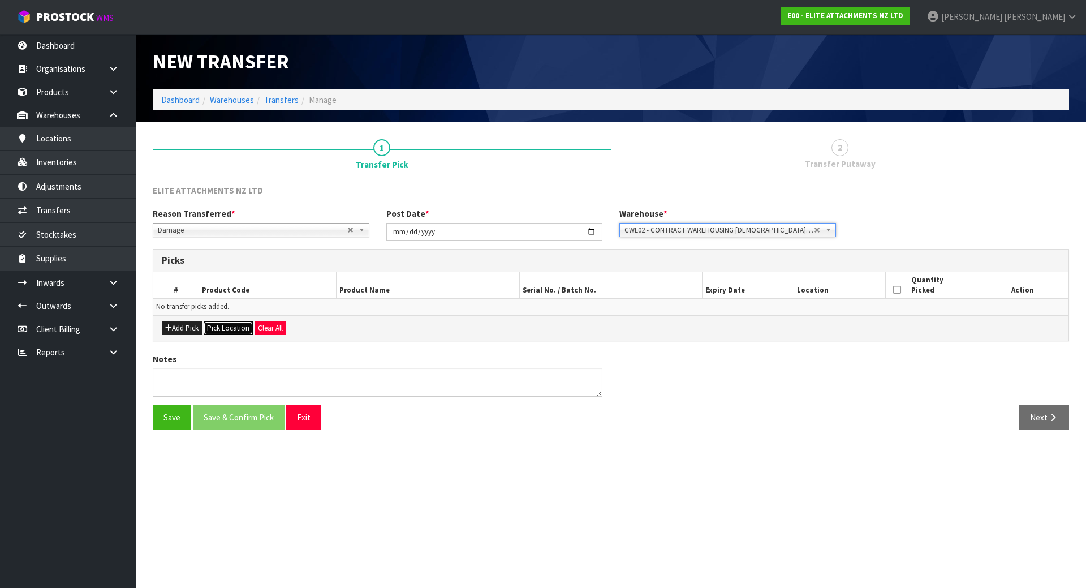
click at [227, 331] on button "Pick Location" at bounding box center [228, 328] width 49 height 14
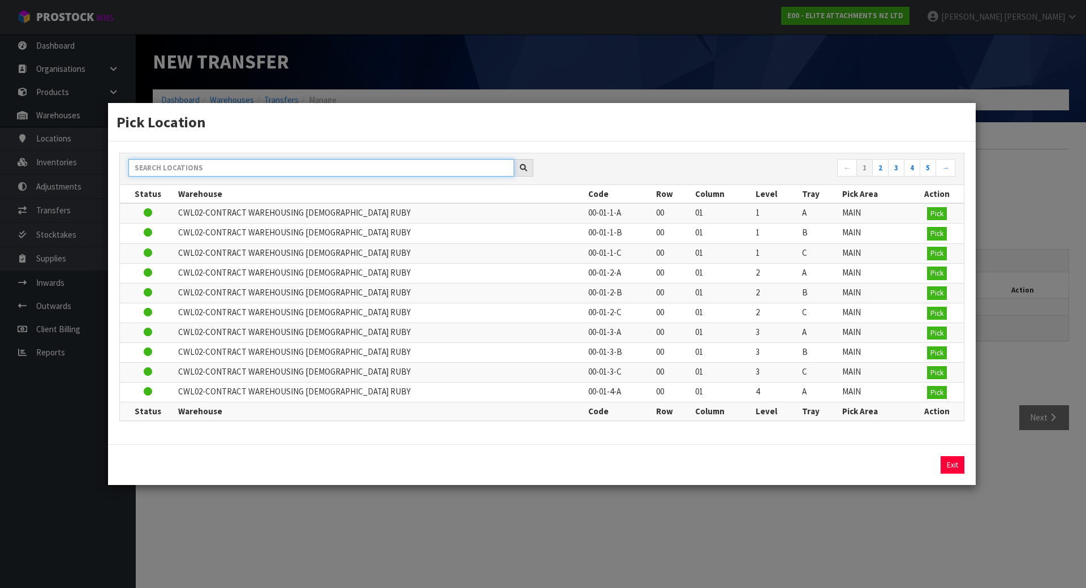
click at [273, 162] on input "text" at bounding box center [321, 168] width 386 height 18
paste input "11-15-3-A"
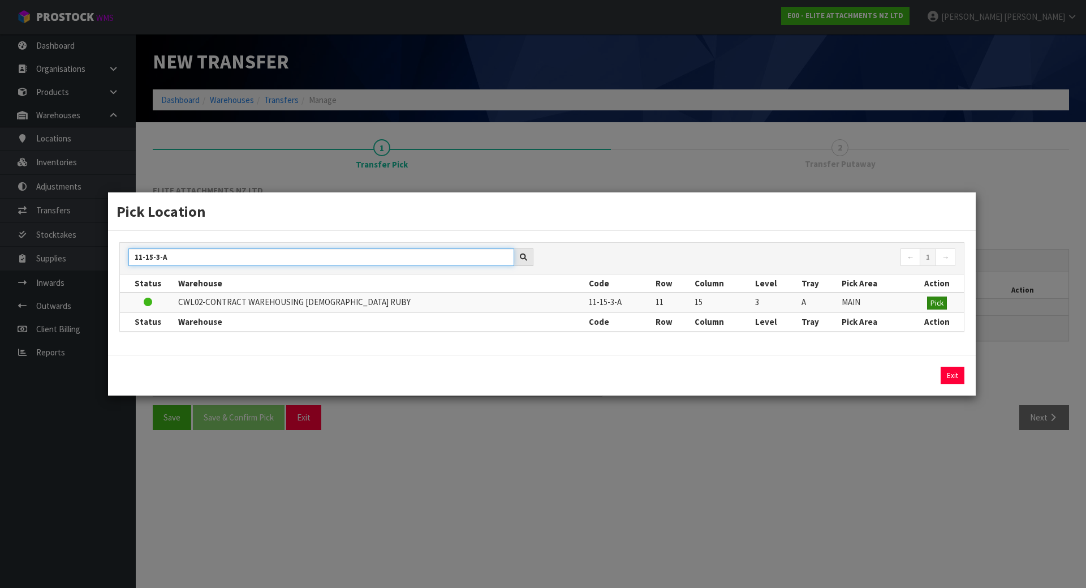
type input "11-15-3-A"
click at [931, 306] on span "Pick" at bounding box center [937, 303] width 13 height 10
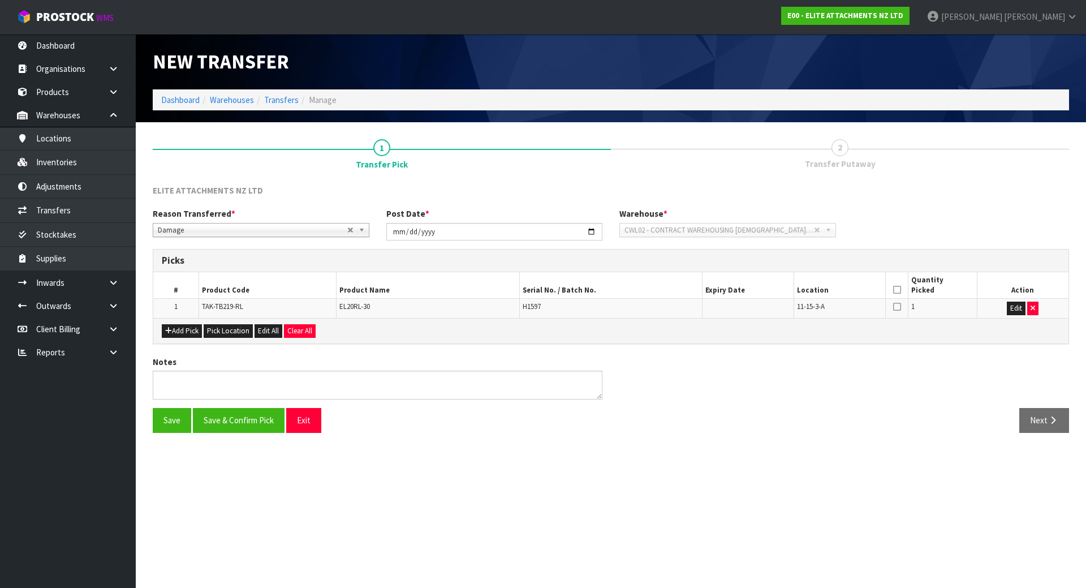
drag, startPoint x: 797, startPoint y: 378, endPoint x: 772, endPoint y: 378, distance: 24.9
click at [796, 378] on div "Notes" at bounding box center [611, 382] width 934 height 52
click at [895, 290] on icon at bounding box center [897, 290] width 8 height 1
drag, startPoint x: 830, startPoint y: 307, endPoint x: 798, endPoint y: 308, distance: 32.3
click at [798, 308] on td "11-15-3-A" at bounding box center [840, 308] width 92 height 19
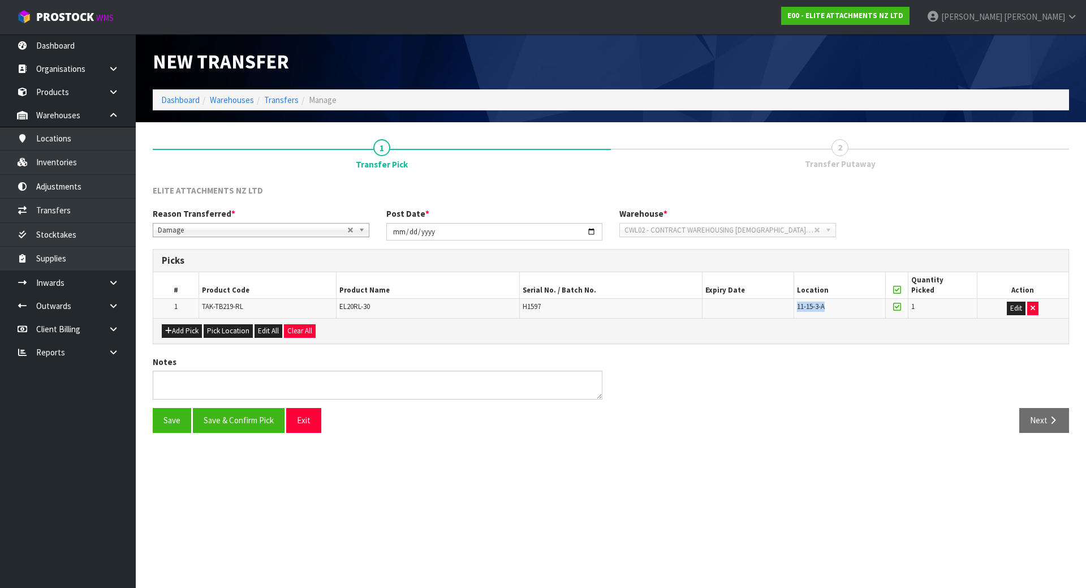
copy span "11-15-3-A"
click at [239, 422] on button "Save & Confirm Pick" at bounding box center [239, 420] width 92 height 24
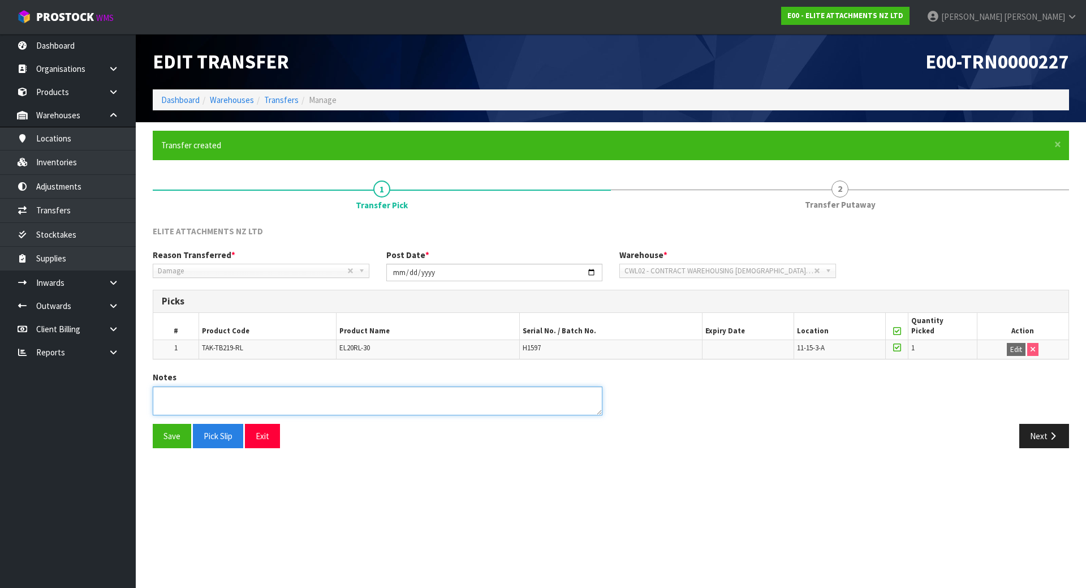
click at [420, 396] on textarea at bounding box center [378, 400] width 450 height 29
type textarea "WAS TOLD TO PUT ON HELD AS IT IS A DAMAGED UNIT."
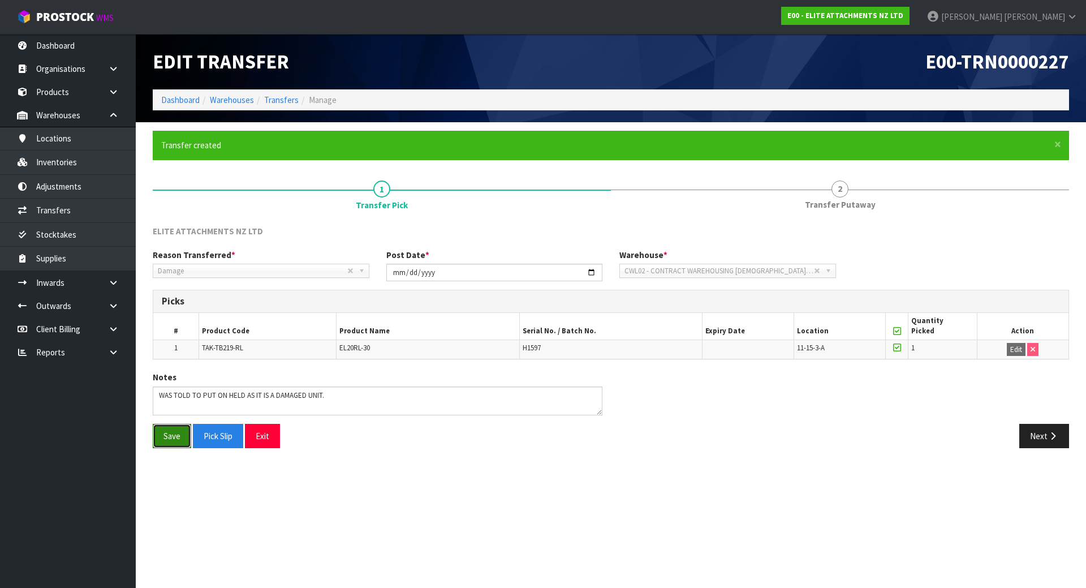
click at [175, 435] on button "Save" at bounding box center [172, 436] width 38 height 24
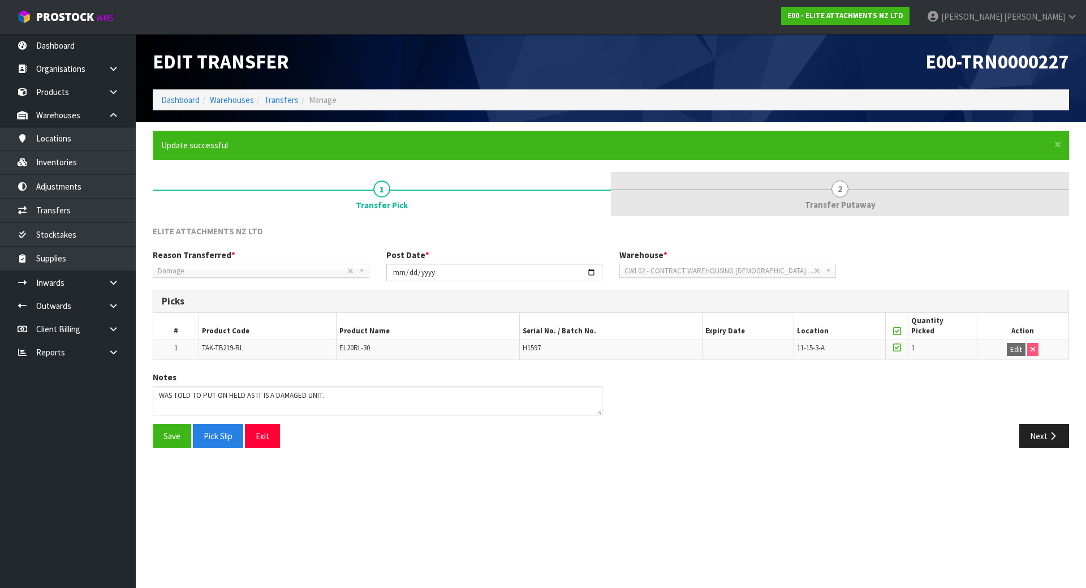
click at [813, 204] on span "Transfer Putaway" at bounding box center [840, 205] width 71 height 12
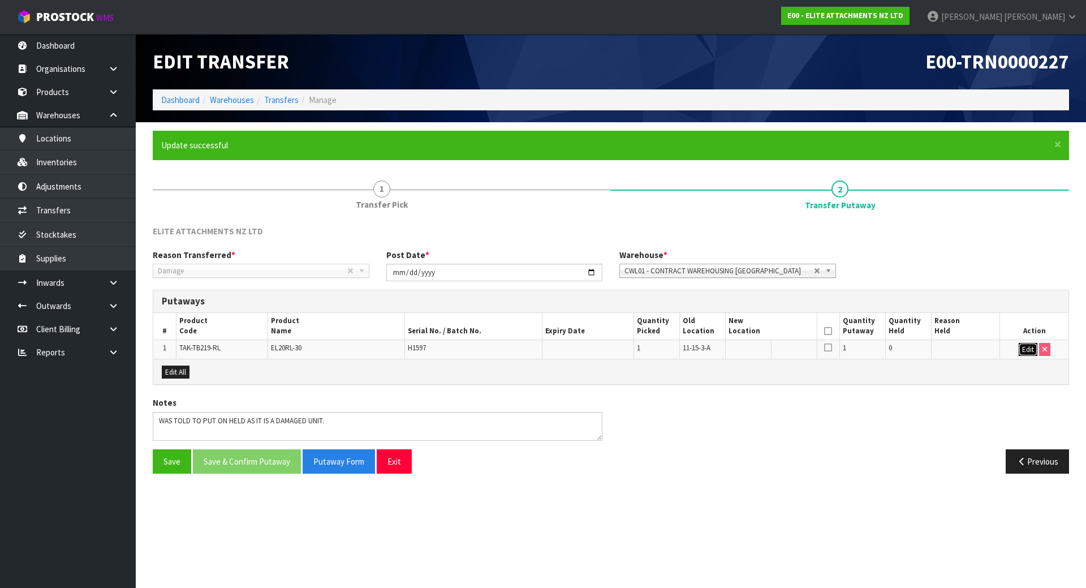
click at [1025, 348] on button "Edit" at bounding box center [1028, 350] width 19 height 14
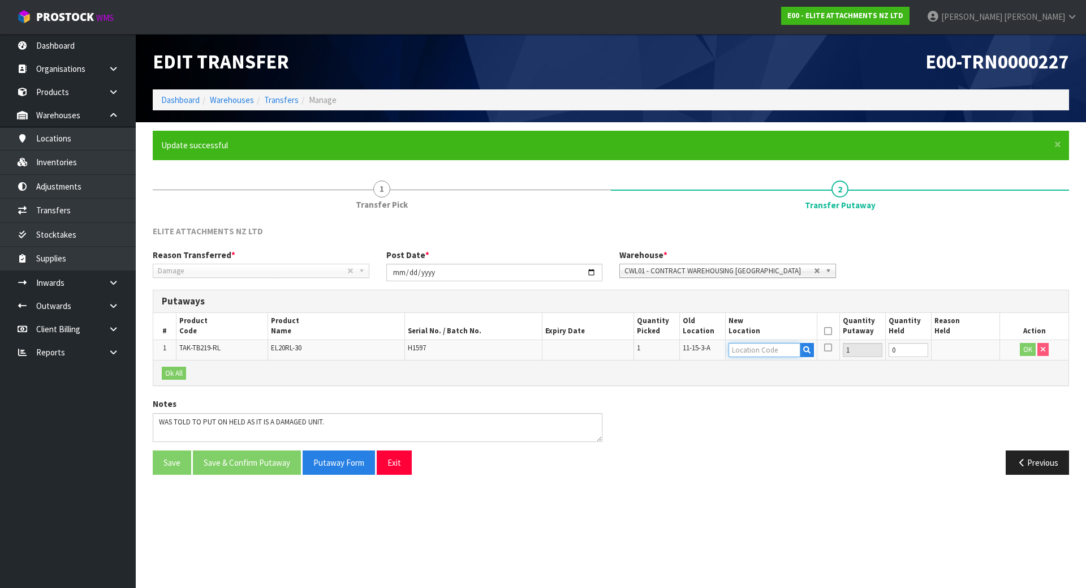
click at [737, 349] on input "text" at bounding box center [765, 350] width 72 height 14
paste input "11-15-3-A"
type input "11-15-3-A"
click at [827, 332] on icon at bounding box center [828, 331] width 8 height 1
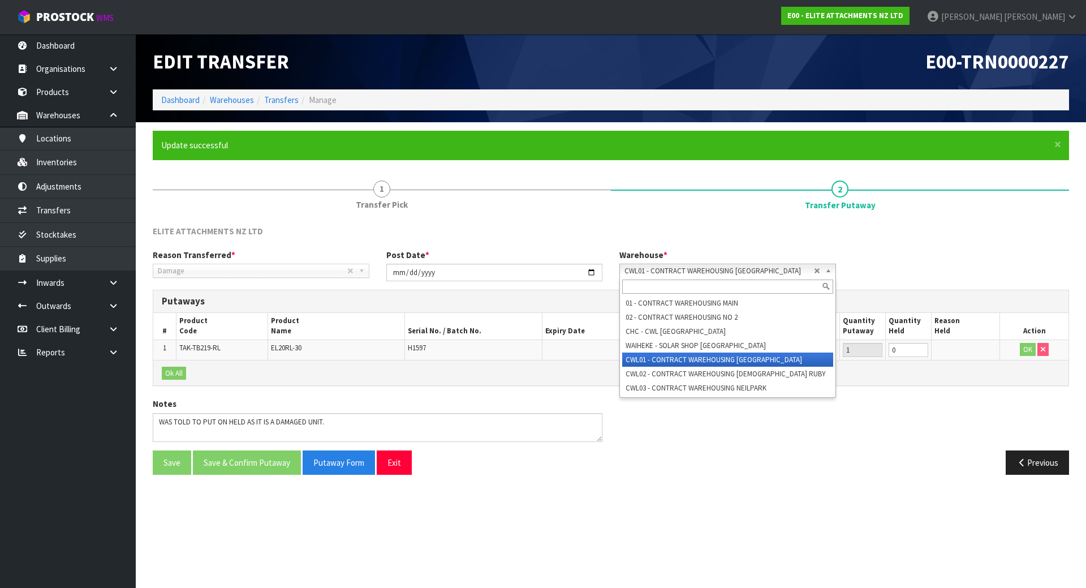
click at [789, 276] on span "CWL01 - CONTRACT WAREHOUSING [GEOGRAPHIC_DATA]" at bounding box center [720, 271] width 190 height 14
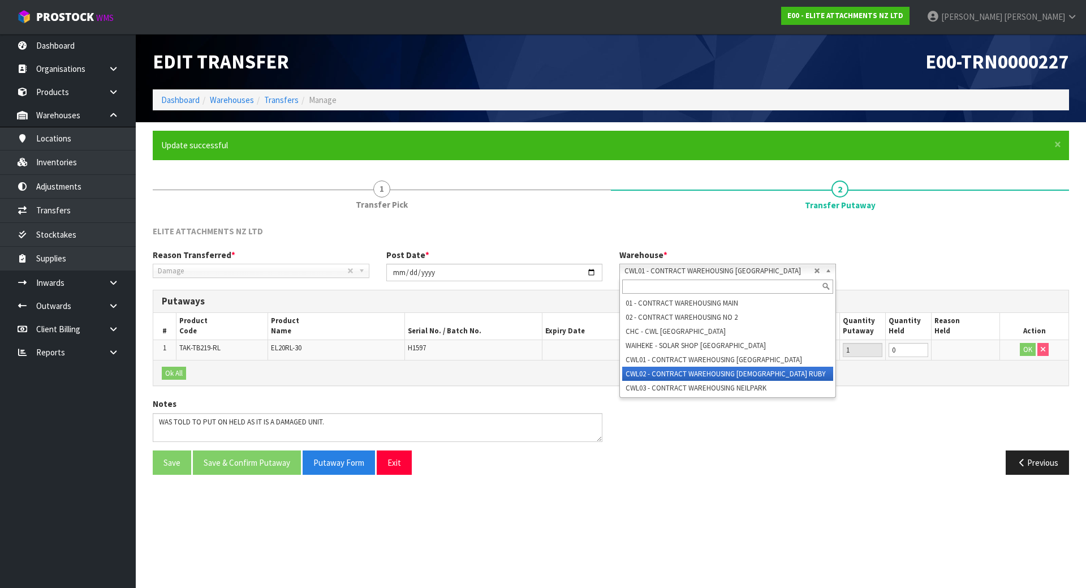
click at [753, 368] on li "CWL02 - CONTRACT WAREHOUSING [DEMOGRAPHIC_DATA] RUBY" at bounding box center [727, 374] width 211 height 14
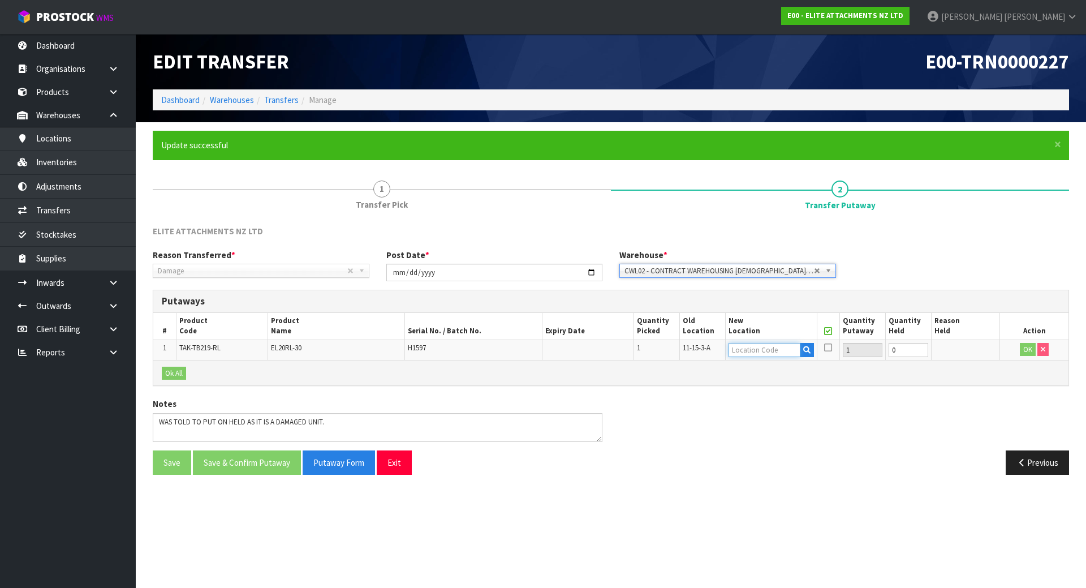
click at [786, 351] on input "text" at bounding box center [765, 350] width 72 height 14
paste input "11-15-3-A"
type input "11-15-3-A"
click at [827, 346] on icon at bounding box center [828, 347] width 8 height 9
click at [0, 0] on input "checkbox" at bounding box center [0, 0] width 0 height 0
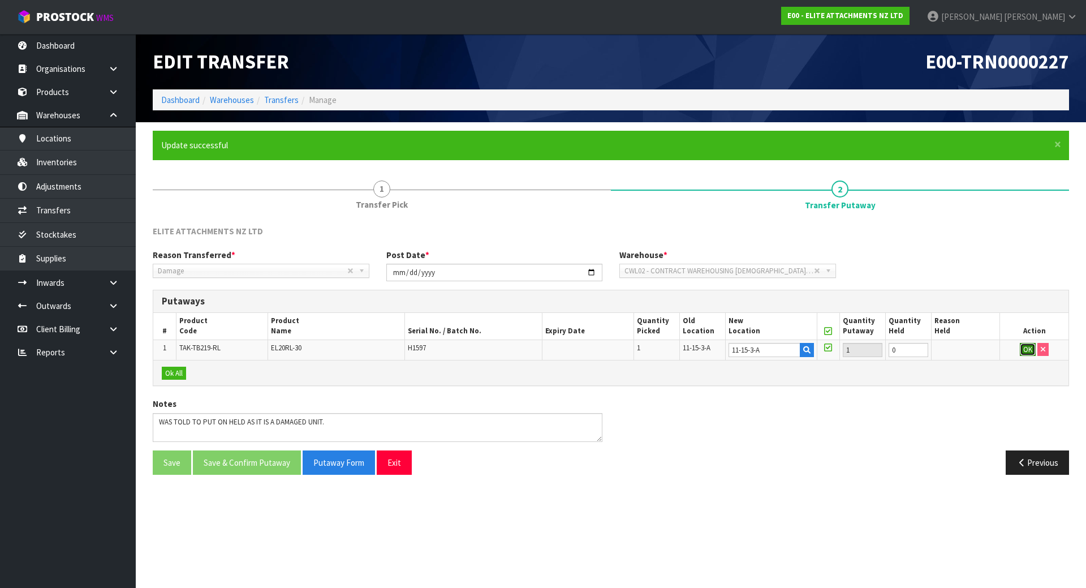
click at [1022, 351] on button "OK" at bounding box center [1028, 350] width 16 height 14
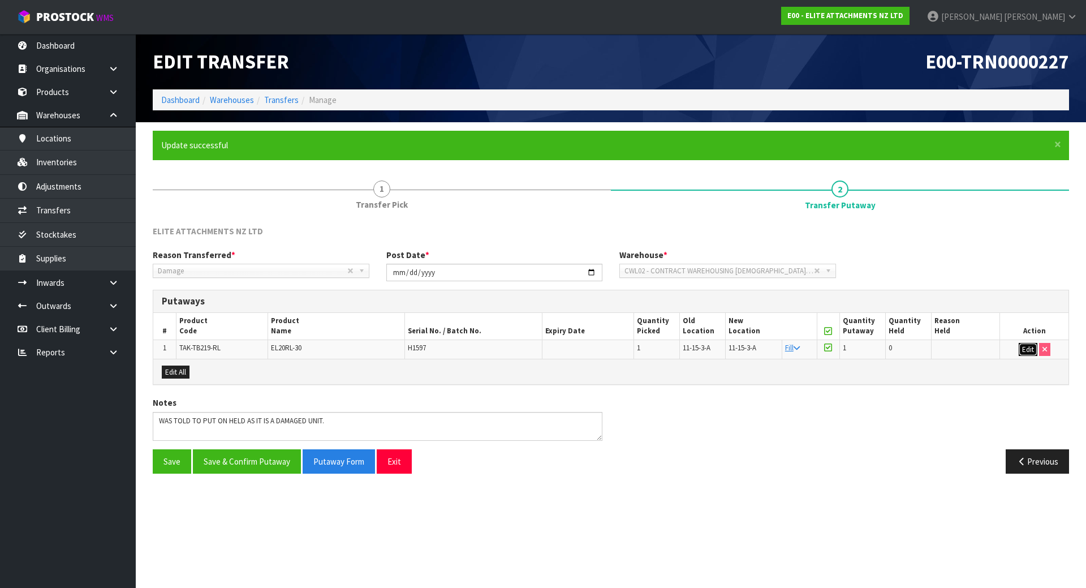
click at [1022, 351] on button "Edit" at bounding box center [1028, 350] width 19 height 14
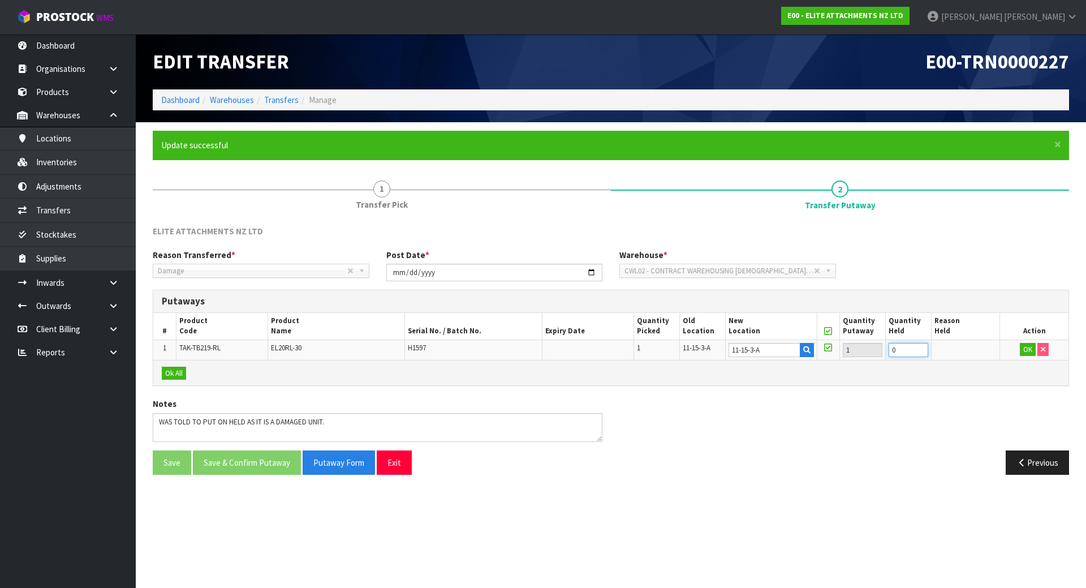
drag, startPoint x: 908, startPoint y: 350, endPoint x: 841, endPoint y: 352, distance: 67.4
click at [841, 352] on tr "1 TAK-TB219-RL EL20RL-30 H1597 1 11-15-3-A 11-15-3-A 1 0 OK" at bounding box center [610, 349] width 915 height 20
type input "1"
click at [940, 375] on div "Ok All" at bounding box center [610, 372] width 915 height 25
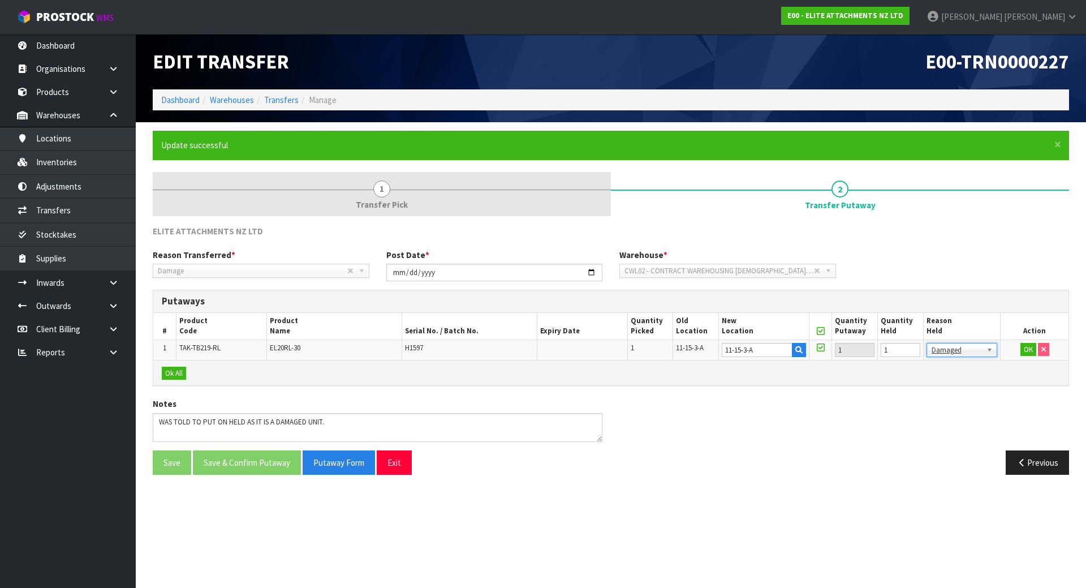
click at [354, 191] on link "1 Transfer Pick" at bounding box center [382, 194] width 458 height 45
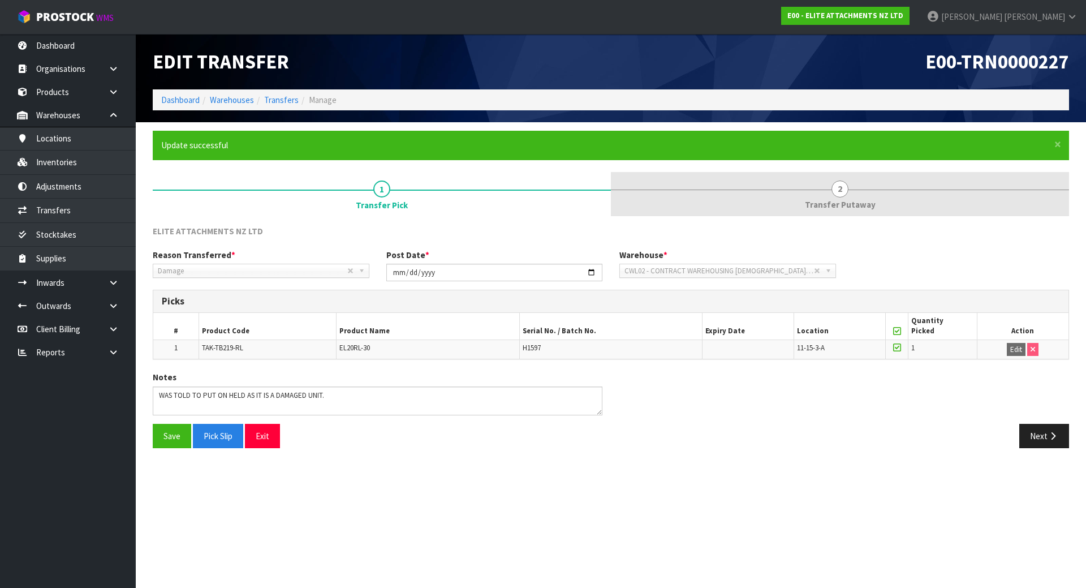
click at [810, 203] on span "Transfer Putaway" at bounding box center [840, 205] width 71 height 12
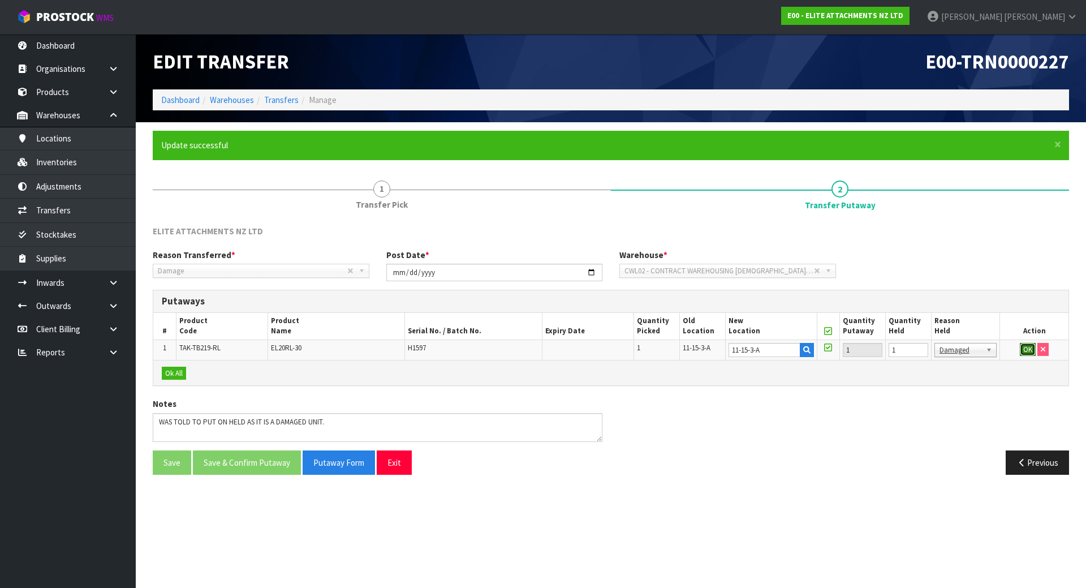
click at [1030, 348] on button "OK" at bounding box center [1028, 350] width 16 height 14
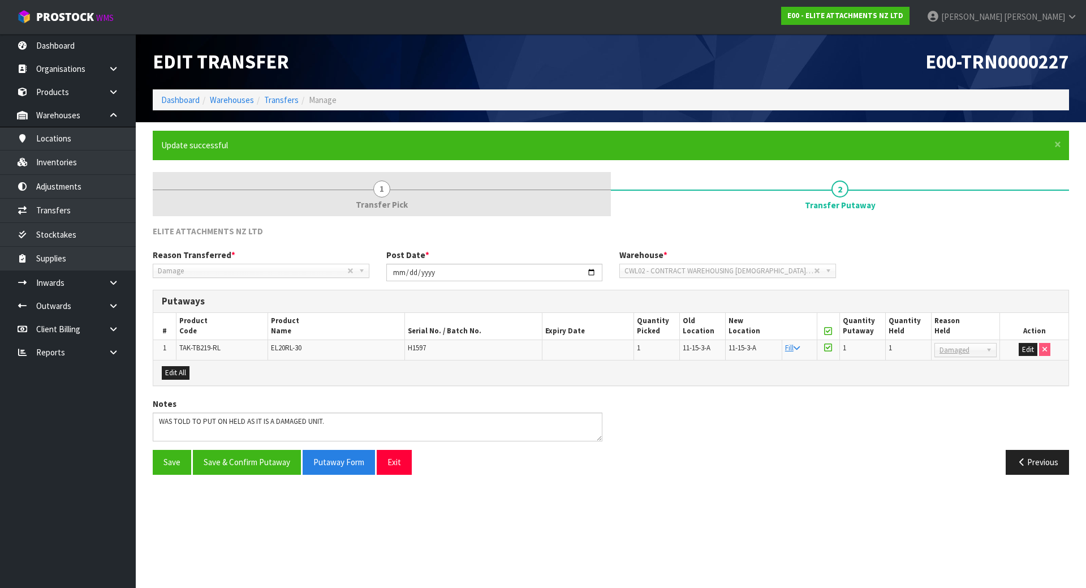
click at [281, 196] on link "1 Transfer Pick" at bounding box center [382, 194] width 458 height 45
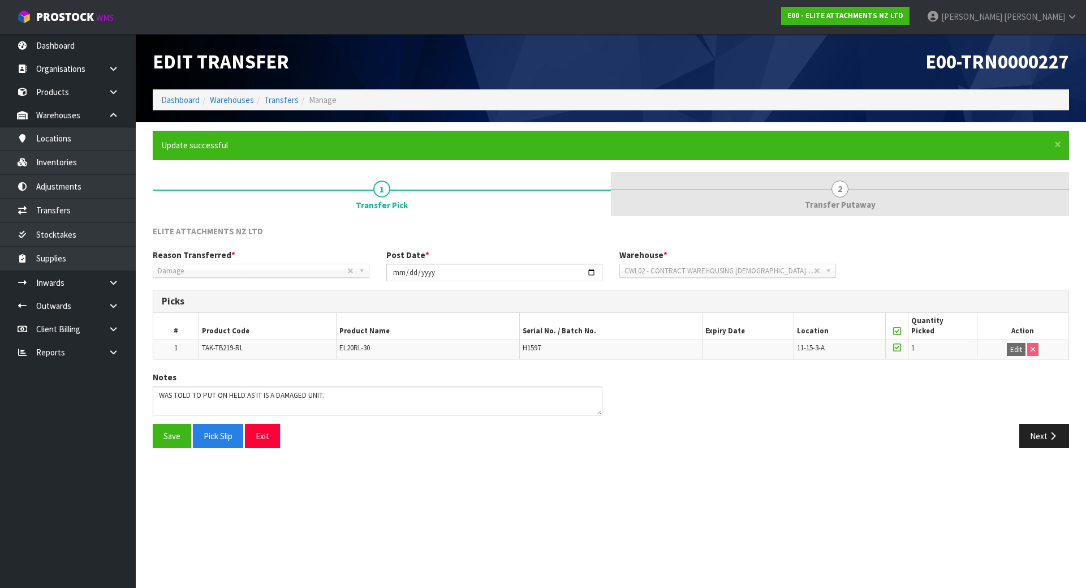
click at [783, 186] on link "2 Transfer Putaway" at bounding box center [840, 194] width 458 height 45
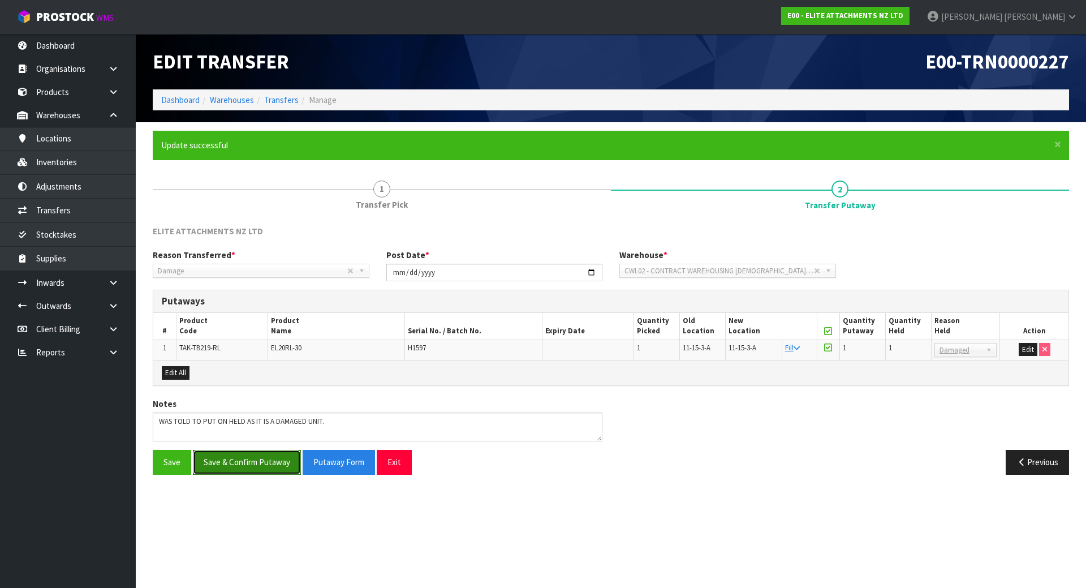
click at [248, 462] on button "Save & Confirm Putaway" at bounding box center [247, 462] width 108 height 24
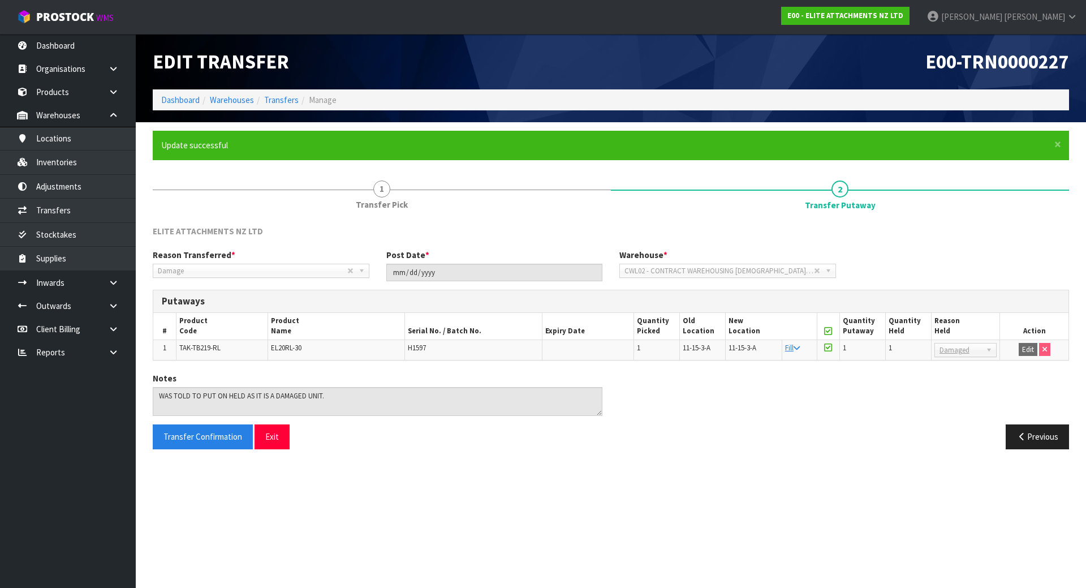
click at [743, 420] on div "Notes" at bounding box center [611, 398] width 934 height 52
drag, startPoint x: 234, startPoint y: 346, endPoint x: 180, endPoint y: 350, distance: 53.4
click at [180, 350] on td "TAK-TB219-RL" at bounding box center [222, 349] width 92 height 20
copy span "TAK-TB219-RL"
click at [68, 162] on link "Inventories" at bounding box center [68, 162] width 136 height 23
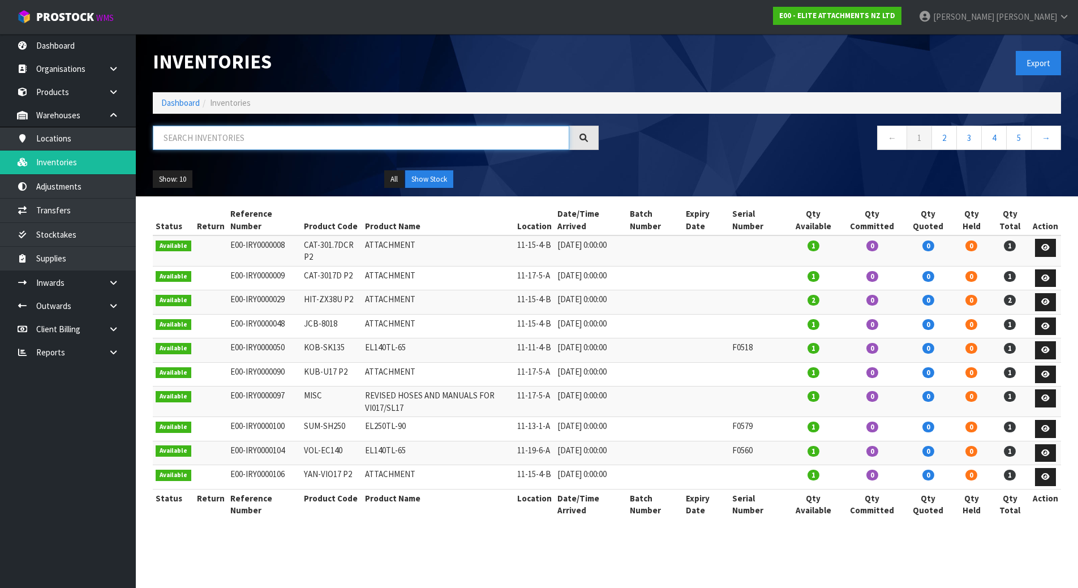
click at [266, 140] on input "text" at bounding box center [361, 138] width 416 height 24
paste input "TAK-TB219-RL"
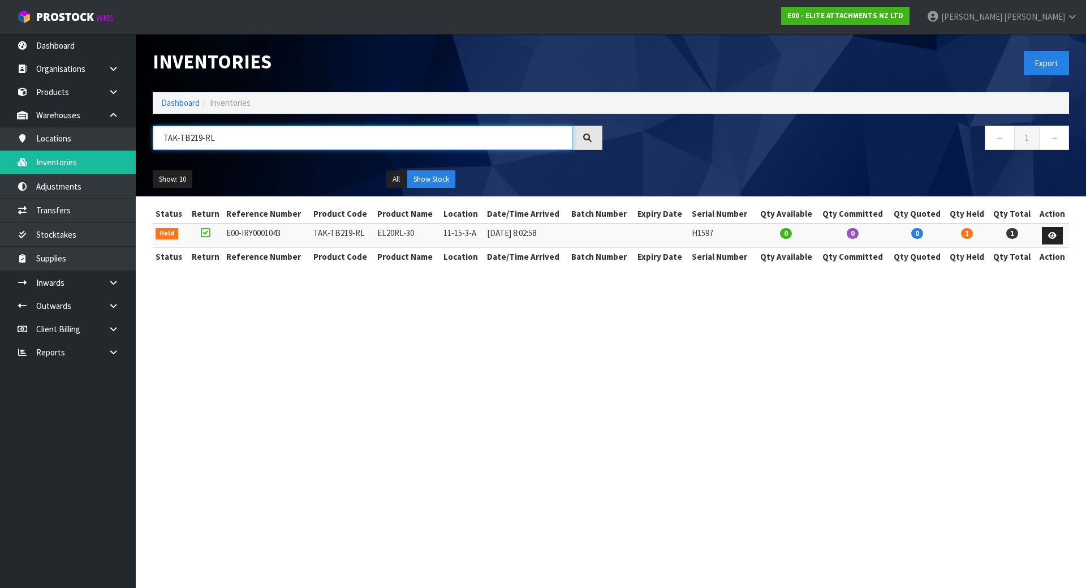
type input "TAK-TB219-RL"
click at [485, 308] on section "Inventories Export Dashboard Inventories TAK-TB219-RL ← 1 → Show: 10 5 10 25 50…" at bounding box center [543, 294] width 1086 height 588
